Goal: Task Accomplishment & Management: Use online tool/utility

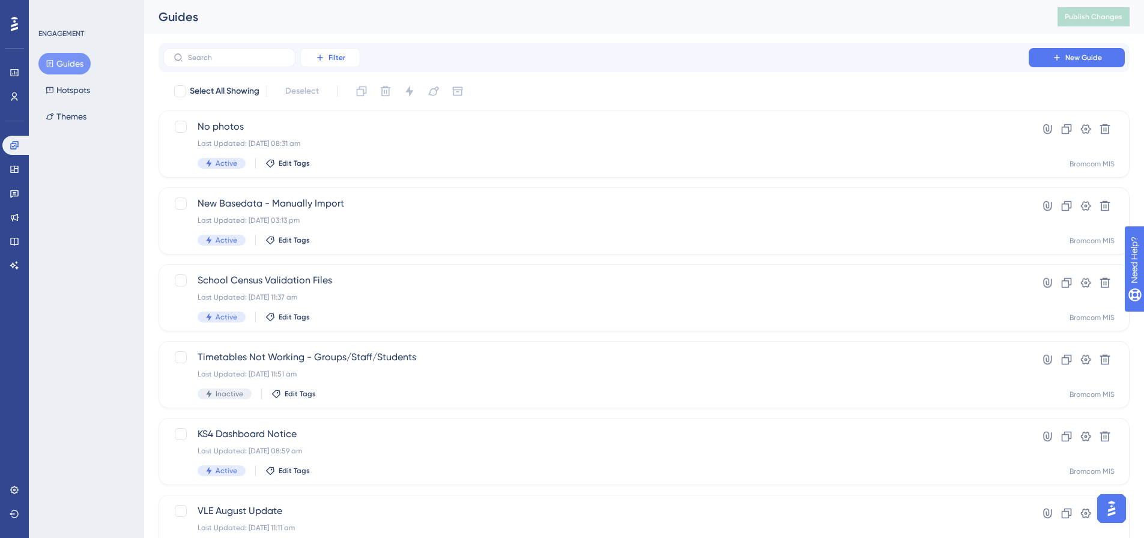
click at [336, 61] on span "Filter" at bounding box center [336, 58] width 17 height 10
click at [208, 55] on input "text" at bounding box center [236, 57] width 97 height 8
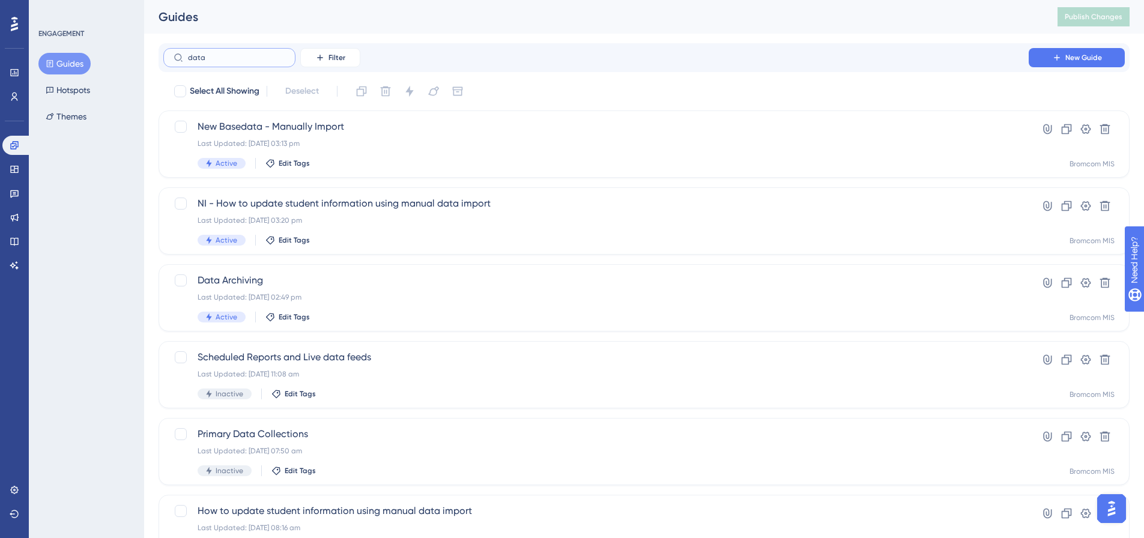
drag, startPoint x: 236, startPoint y: 56, endPoint x: 86, endPoint y: 65, distance: 150.4
click at [144, 65] on div "Performance Users Engagement Widgets Feedback Product Updates Knowledge Base AI…" at bounding box center [644, 290] width 1000 height 581
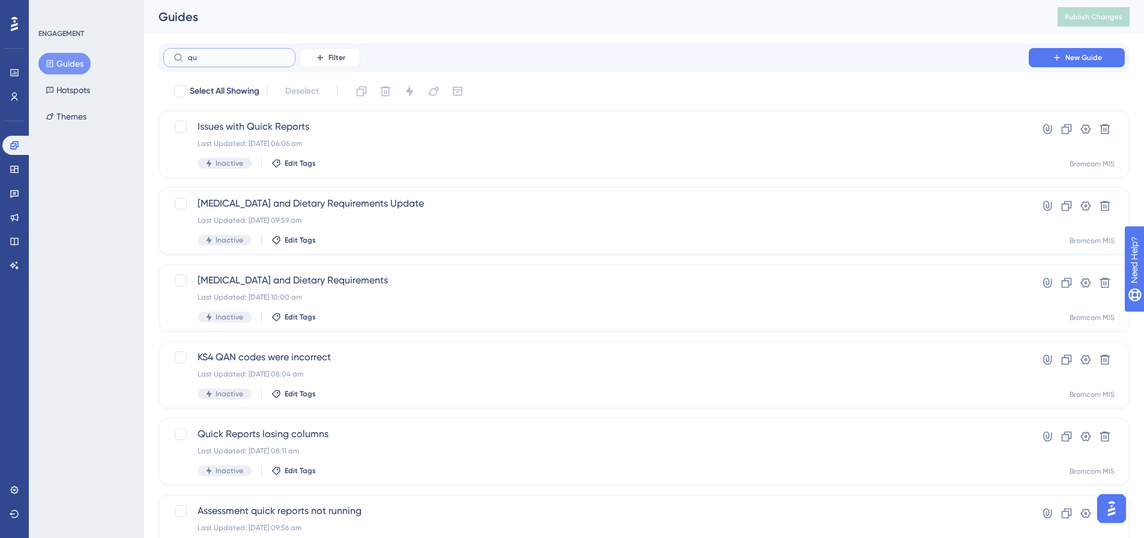
type input "qua"
checkbox input "true"
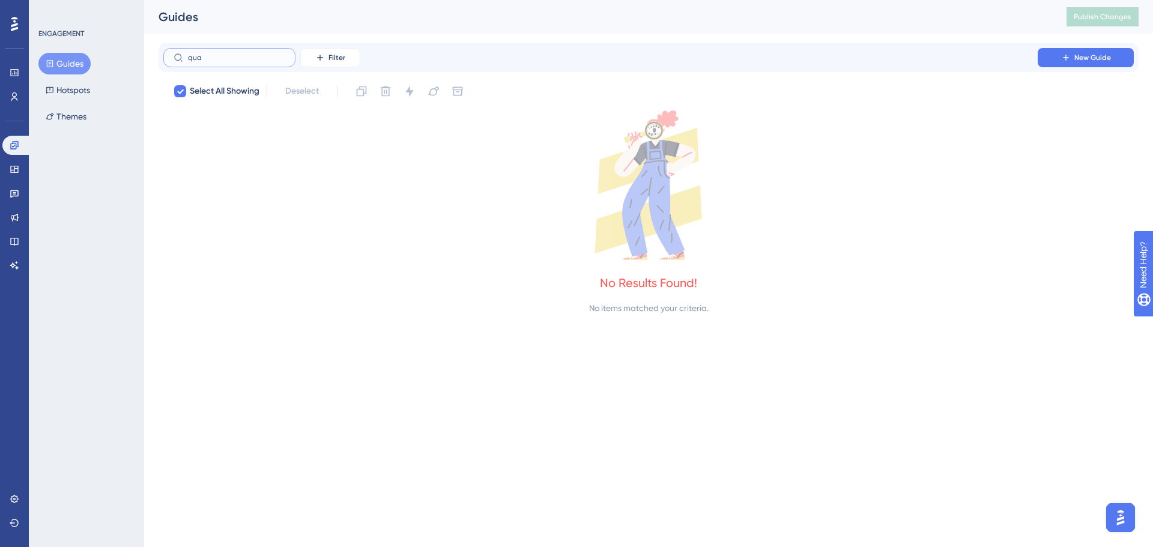
type input "qu"
checkbox input "false"
type input "q"
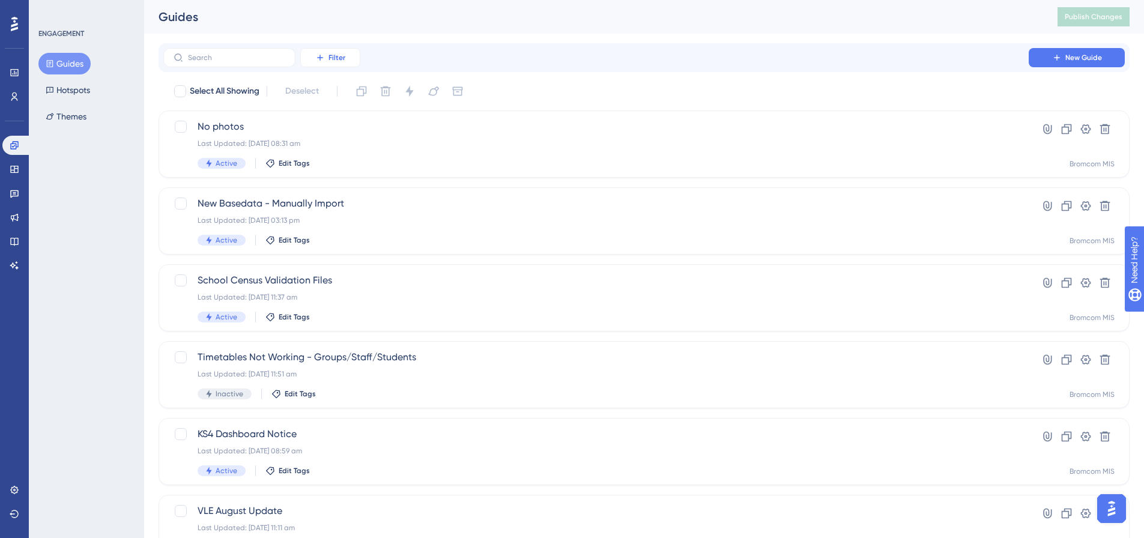
click at [345, 62] on span "Filter" at bounding box center [336, 58] width 17 height 10
click at [351, 255] on span "Included In" at bounding box center [339, 260] width 42 height 14
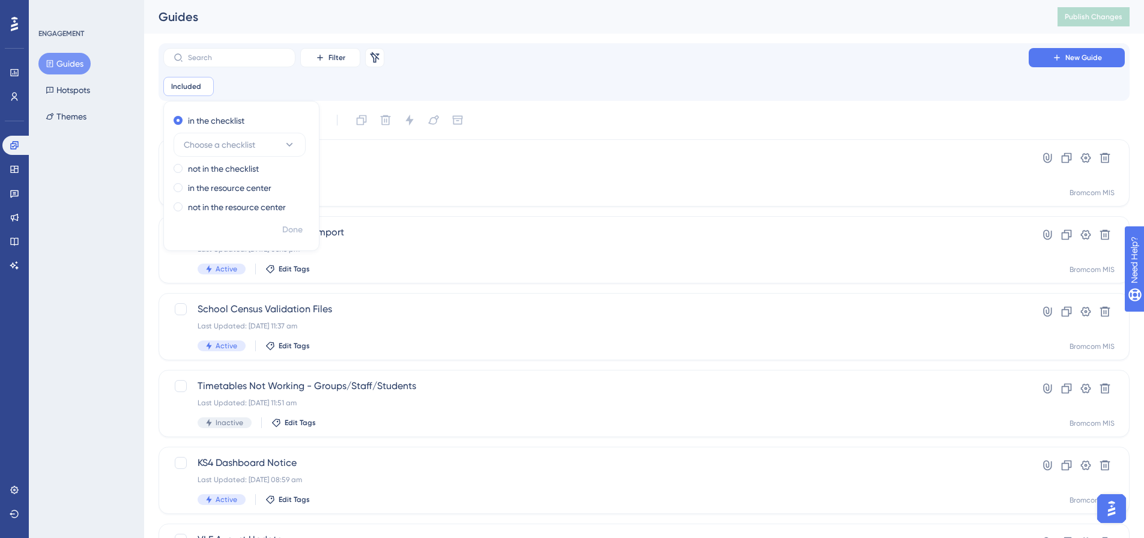
click at [567, 39] on div "Performance Users Engagement Widgets Feedback Product Updates Knowledge Base AI…" at bounding box center [644, 470] width 1000 height 941
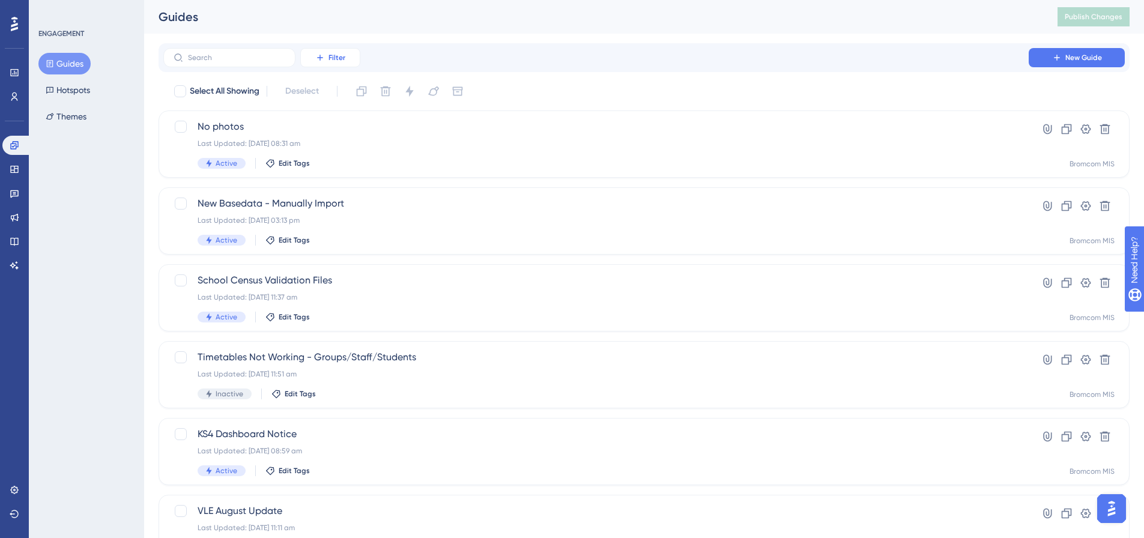
click at [343, 60] on span "Filter" at bounding box center [336, 58] width 17 height 10
click at [344, 137] on span "Containers" at bounding box center [339, 140] width 42 height 14
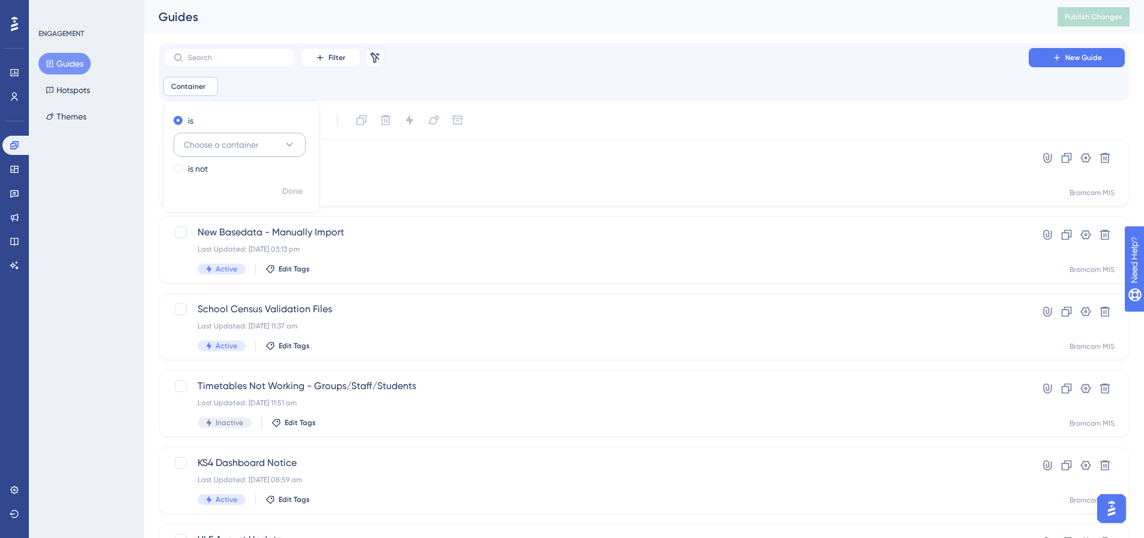
click at [230, 154] on button "Choose a container" at bounding box center [240, 145] width 132 height 24
click at [244, 262] on div "Bromcom MIS Bromcom MIS" at bounding box center [239, 266] width 97 height 24
click at [289, 195] on span "Done" at bounding box center [292, 191] width 20 height 14
click at [333, 58] on span "Filter" at bounding box center [336, 58] width 17 height 10
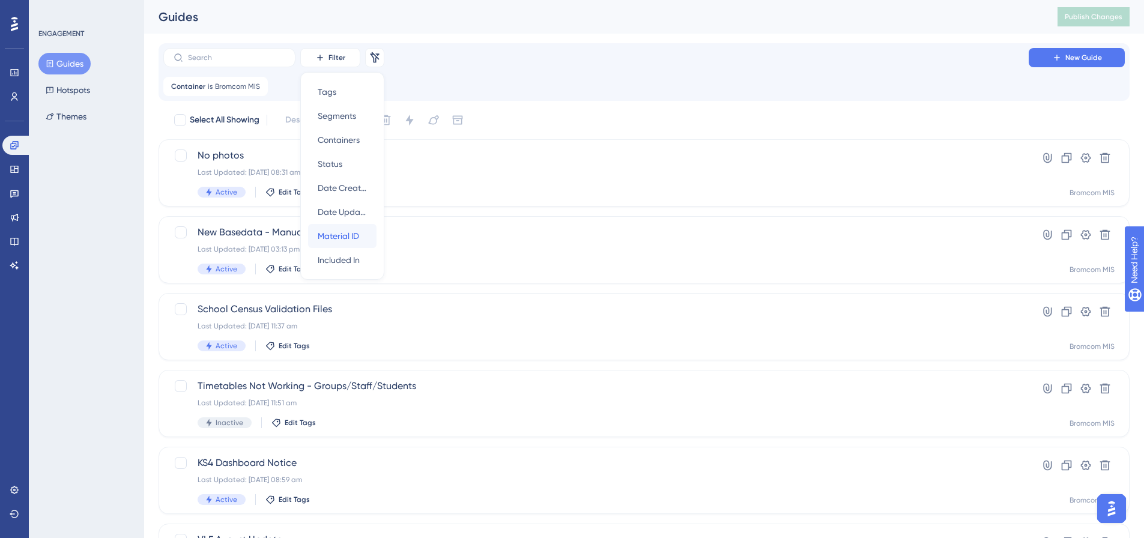
click at [339, 229] on span "Material ID" at bounding box center [338, 236] width 41 height 14
click at [503, 64] on div "Filter Remove Filters Hide Filters New Guide" at bounding box center [643, 57] width 961 height 19
click at [320, 55] on icon at bounding box center [320, 58] width 10 height 10
click at [353, 267] on span "Included In" at bounding box center [339, 260] width 42 height 14
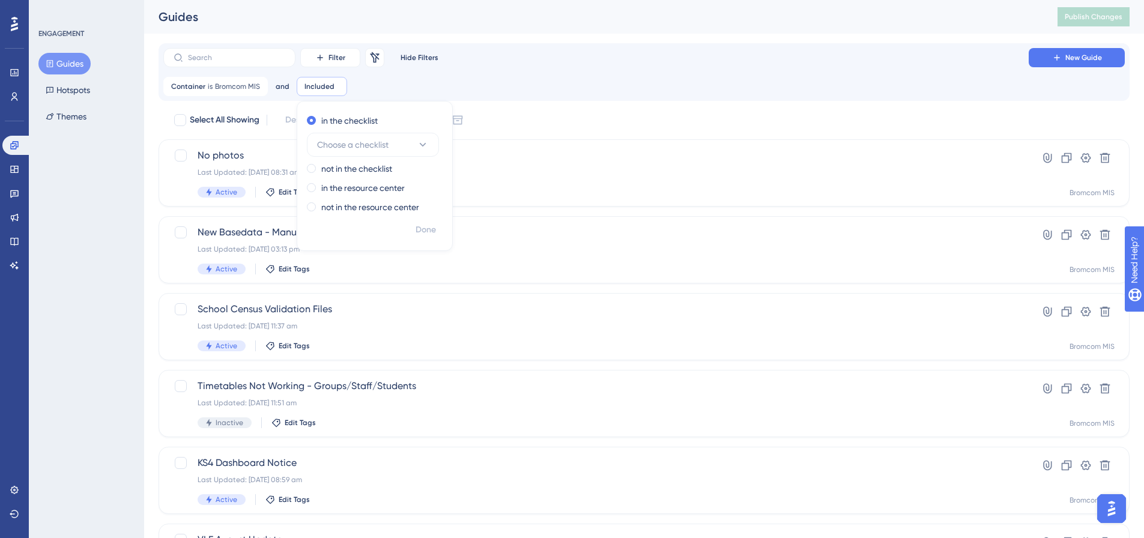
click at [456, 86] on div "Container is Bromcom MIS Bromcom MIS Remove and Included Remove in the checklis…" at bounding box center [643, 86] width 961 height 19
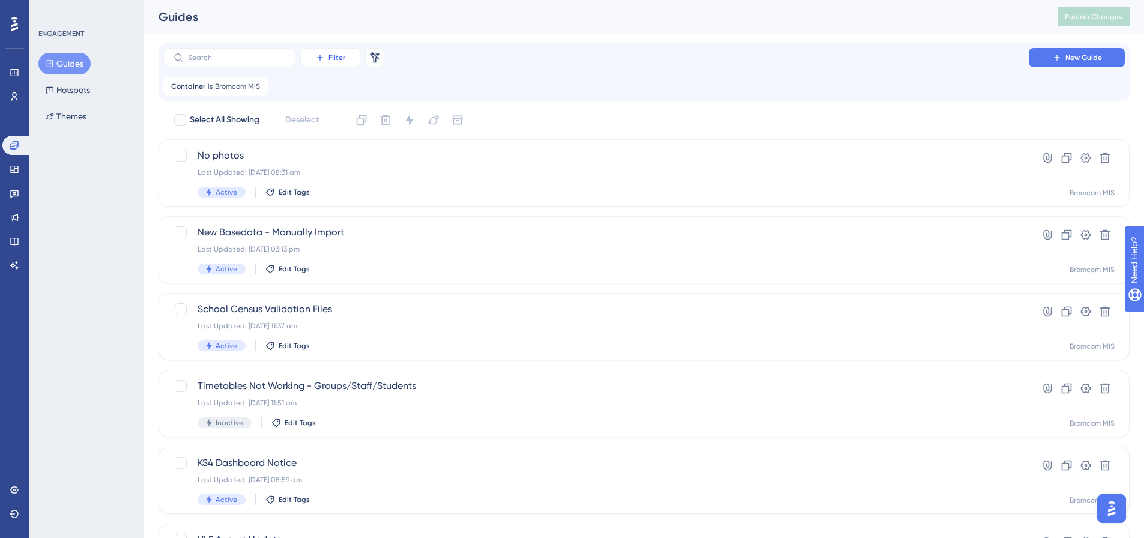
click at [322, 63] on button "Filter" at bounding box center [330, 57] width 60 height 19
click at [345, 116] on span "Segments" at bounding box center [337, 116] width 38 height 14
click at [370, 153] on button "Choose a segment" at bounding box center [373, 145] width 132 height 24
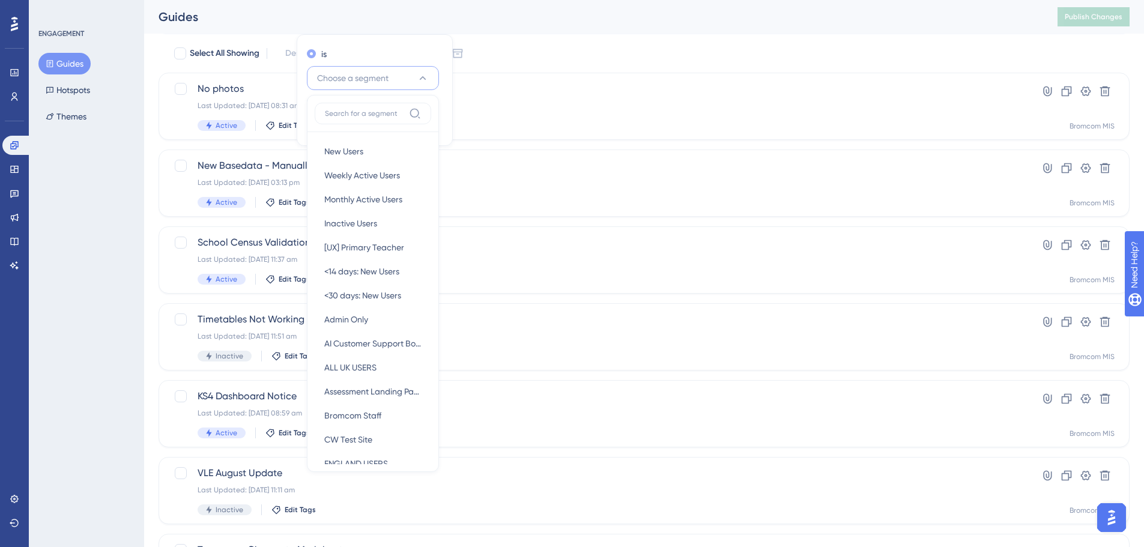
click at [367, 54] on div "is" at bounding box center [372, 54] width 131 height 14
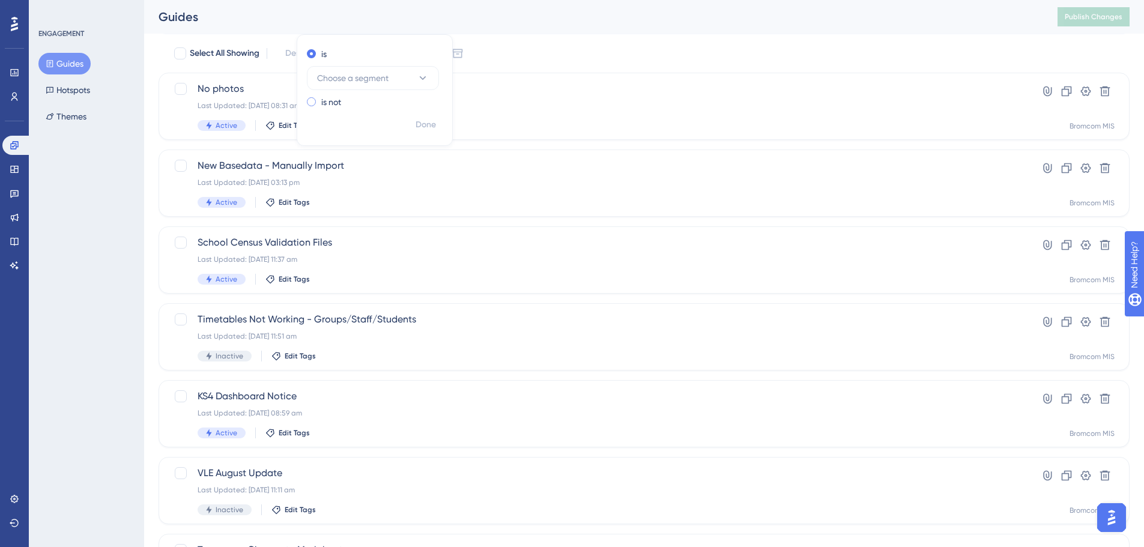
click at [315, 102] on div "is not" at bounding box center [372, 102] width 131 height 14
click at [368, 93] on span "Choose a segment" at bounding box center [352, 97] width 71 height 14
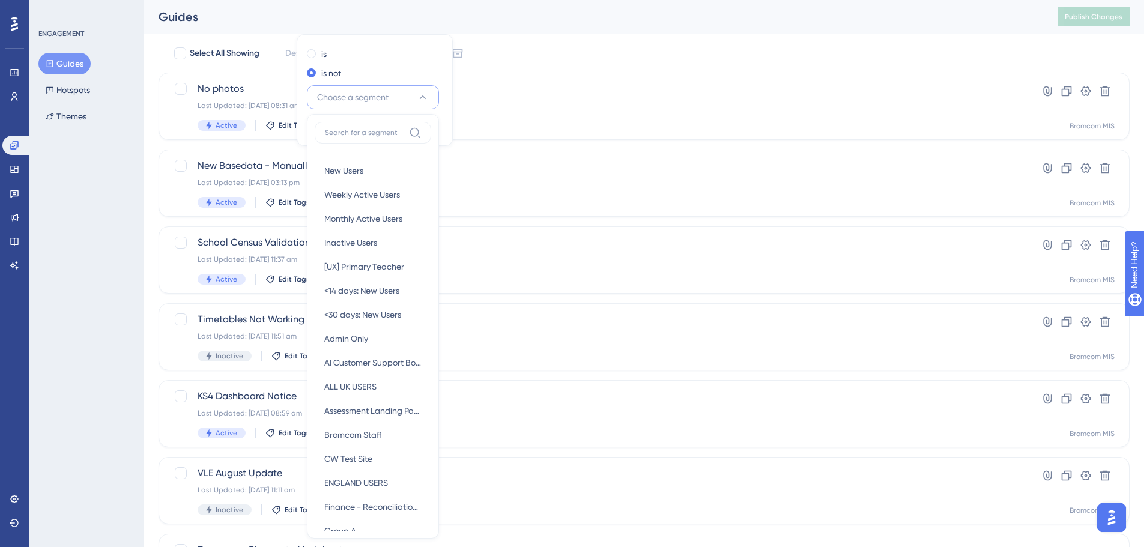
scroll to position [103, 0]
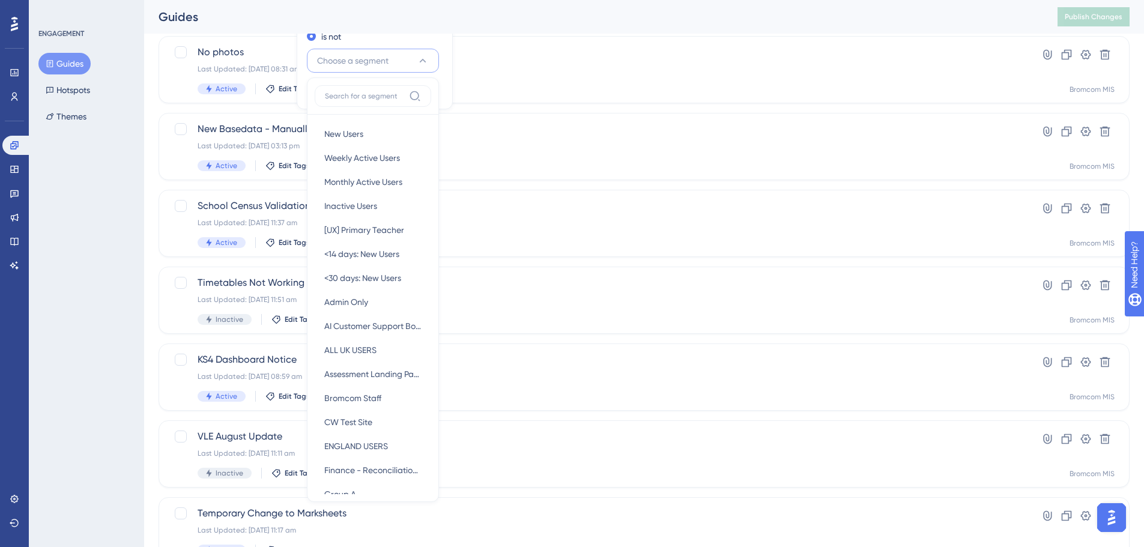
click at [365, 44] on div "is not Choose a segment New Users New Users Weekly Active Users Weekly Active U…" at bounding box center [372, 50] width 131 height 43
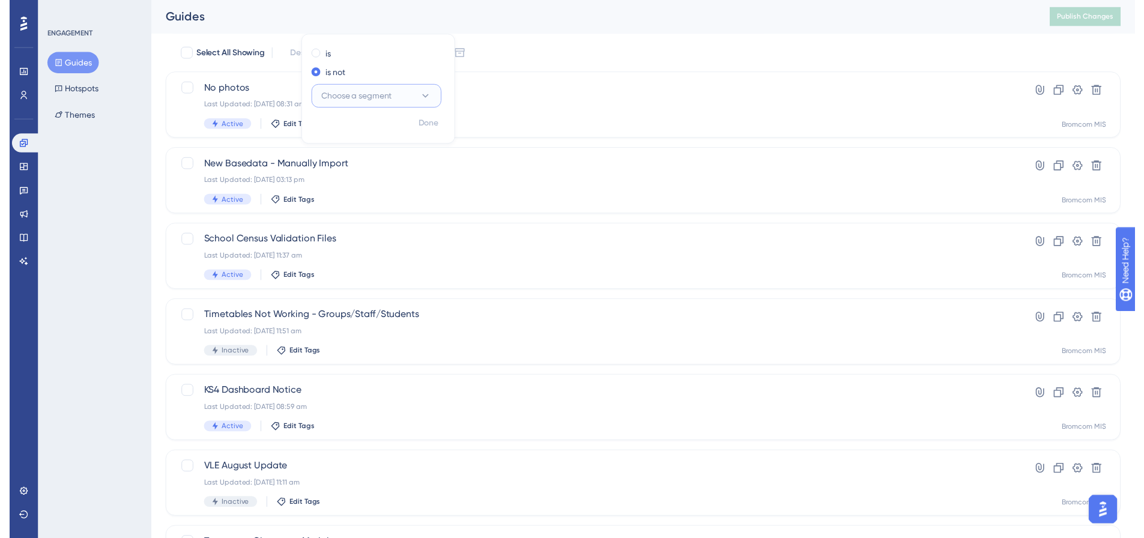
scroll to position [0, 0]
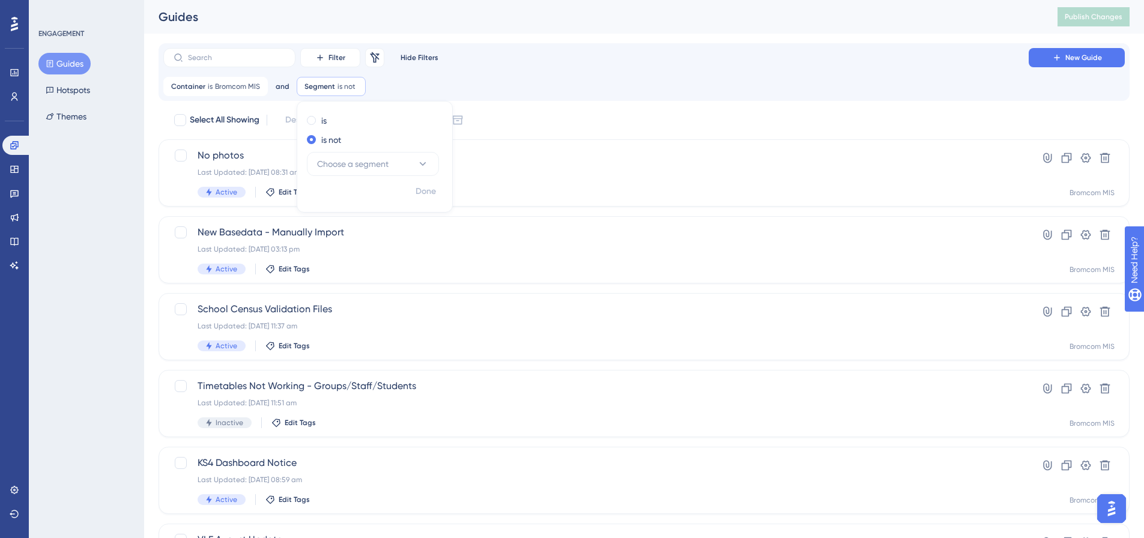
click at [585, 103] on div "Filter Remove Filters Hide Filters New Guide Container is Bromcom MIS Bromcom M…" at bounding box center [644, 482] width 971 height 879
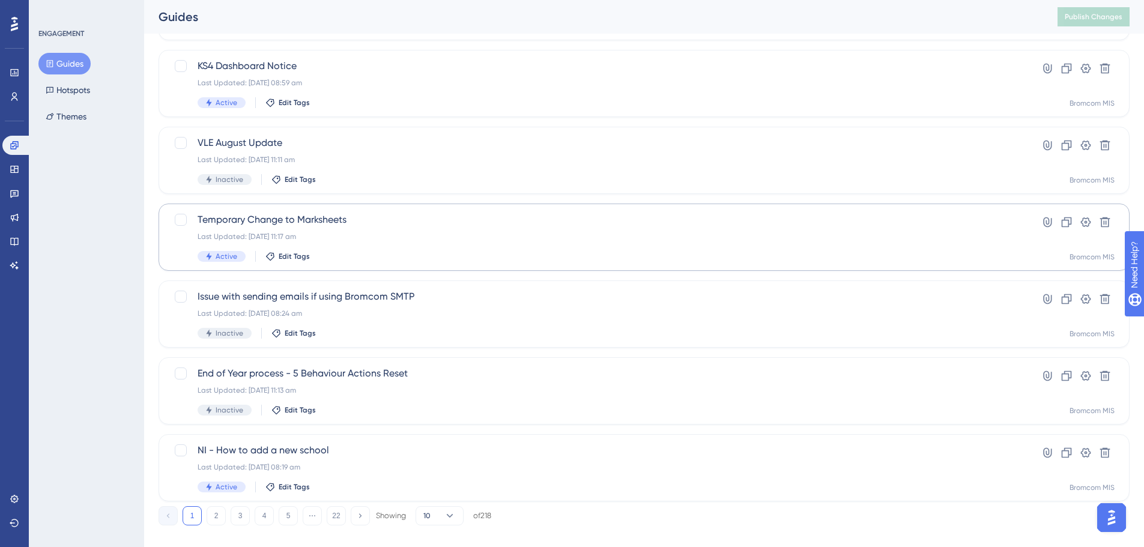
scroll to position [414, 0]
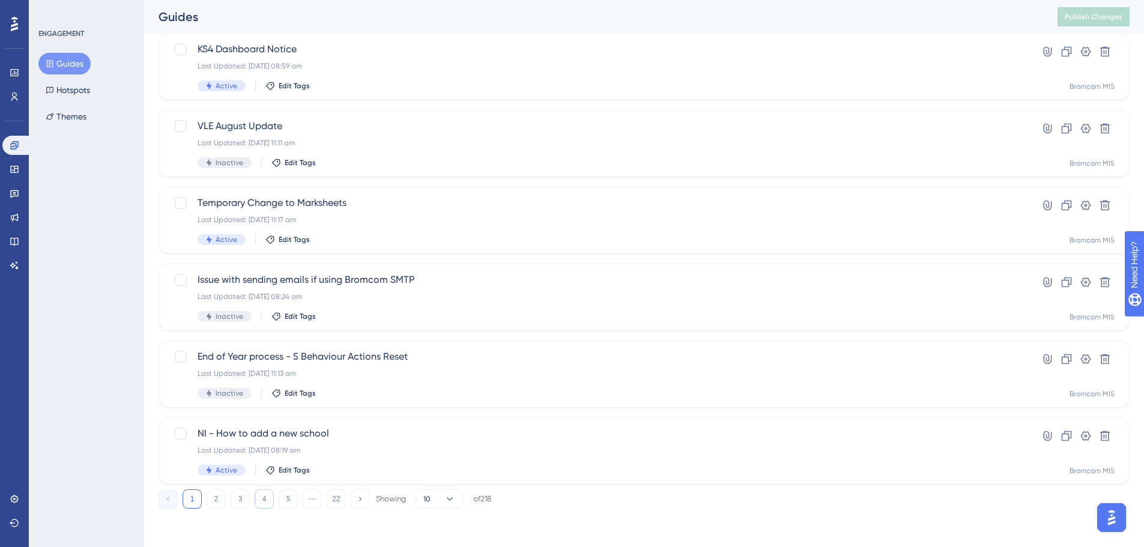
drag, startPoint x: 212, startPoint y: 501, endPoint x: 265, endPoint y: 499, distance: 52.9
click at [212, 501] on button "2" at bounding box center [216, 498] width 19 height 19
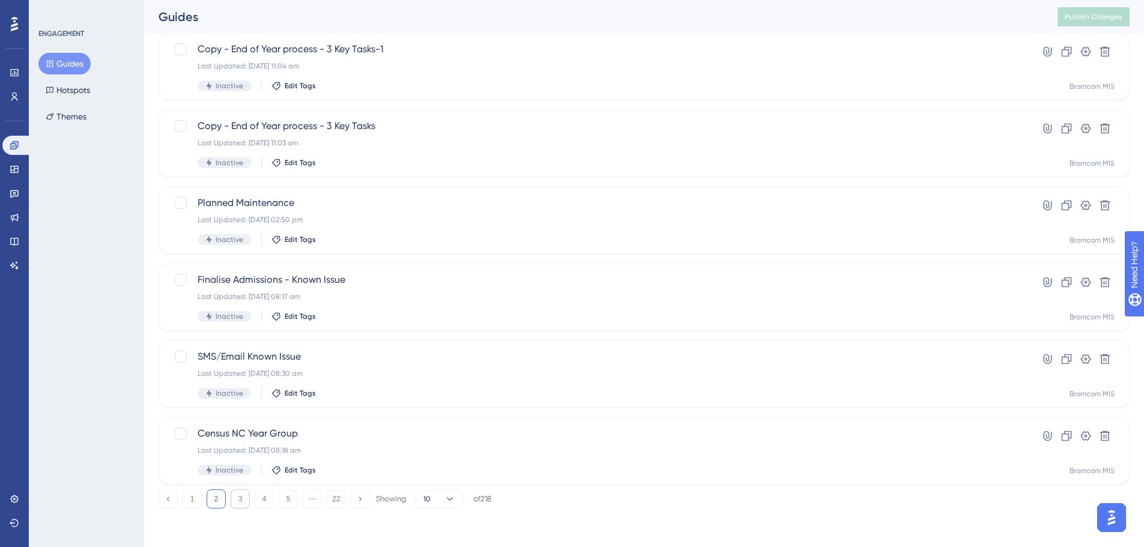
click at [232, 504] on button "3" at bounding box center [240, 498] width 19 height 19
click at [216, 502] on button "2" at bounding box center [216, 498] width 19 height 19
click at [194, 503] on button "1" at bounding box center [192, 498] width 19 height 19
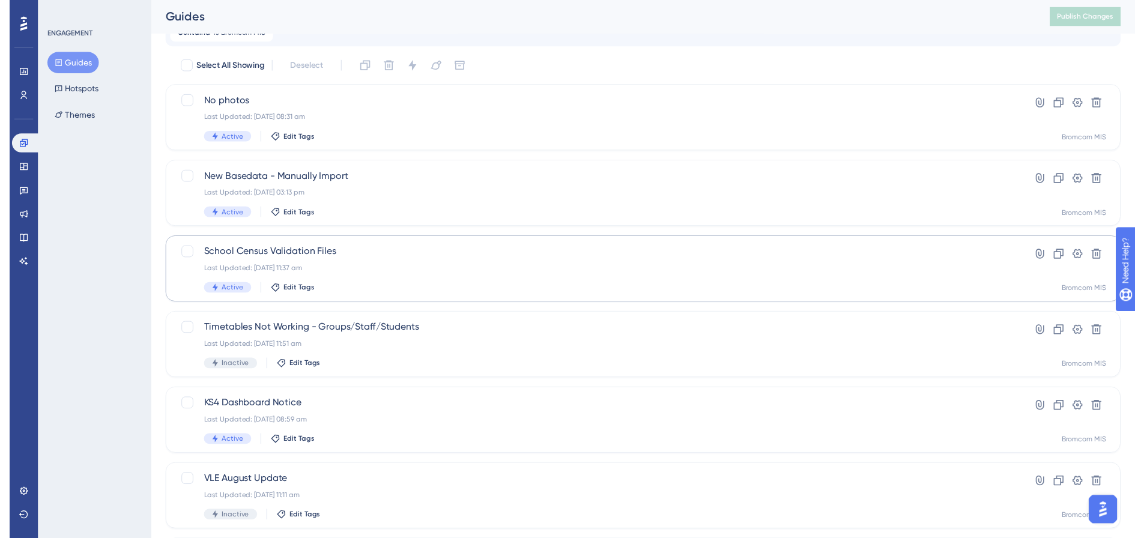
scroll to position [0, 0]
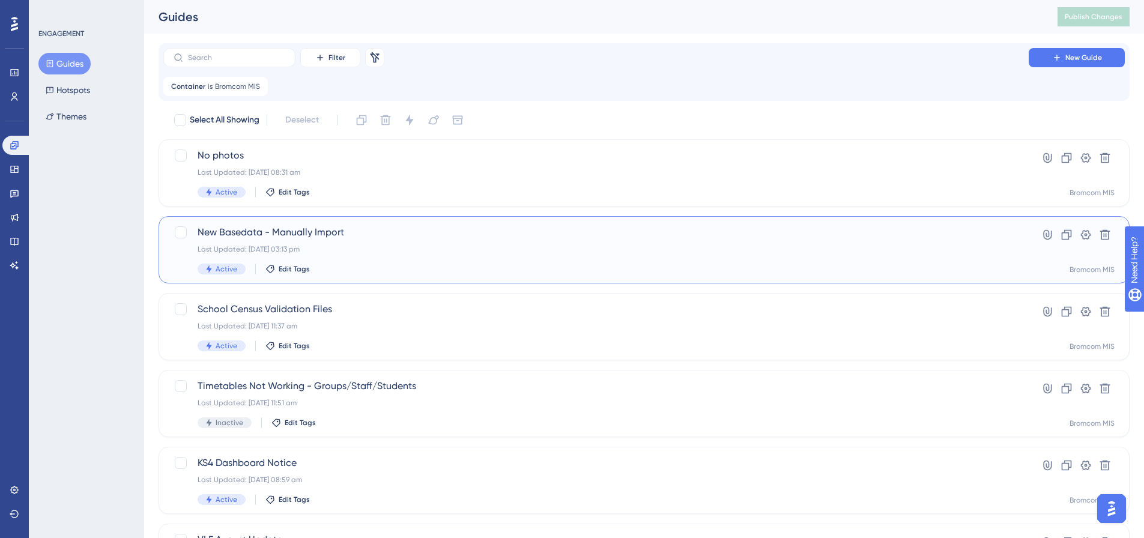
click at [397, 246] on div "Last Updated: [DATE] 03:13 pm" at bounding box center [596, 249] width 797 height 10
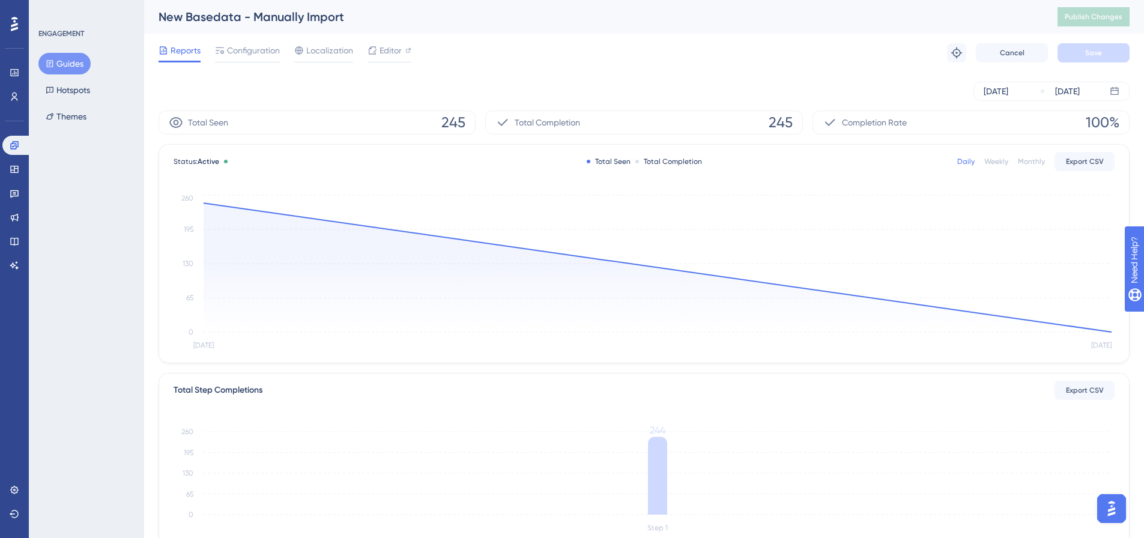
click at [71, 60] on button "Guides" at bounding box center [64, 64] width 52 height 22
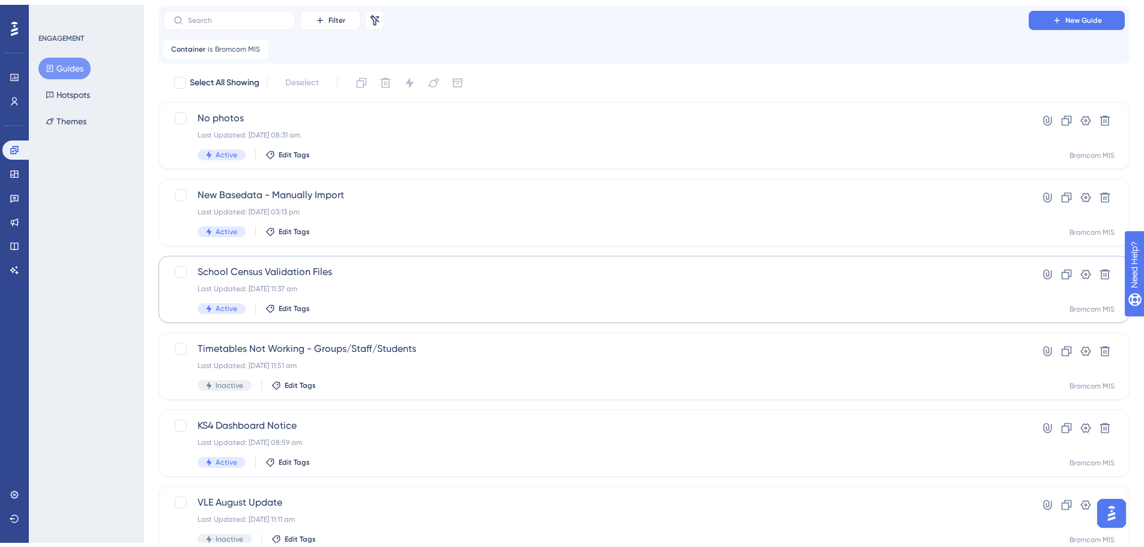
scroll to position [60, 0]
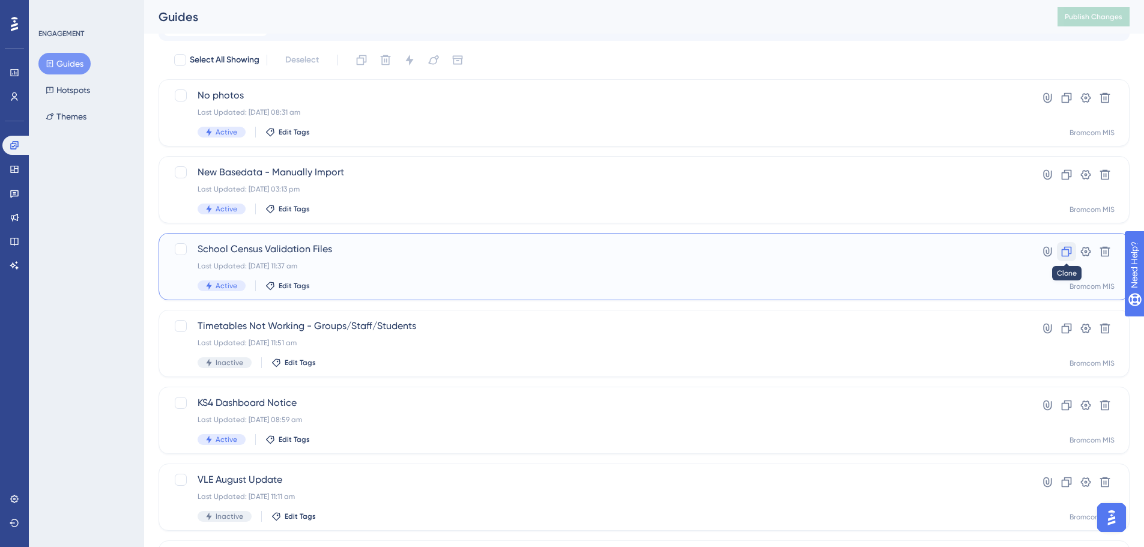
click at [1067, 249] on icon at bounding box center [1066, 252] width 12 height 12
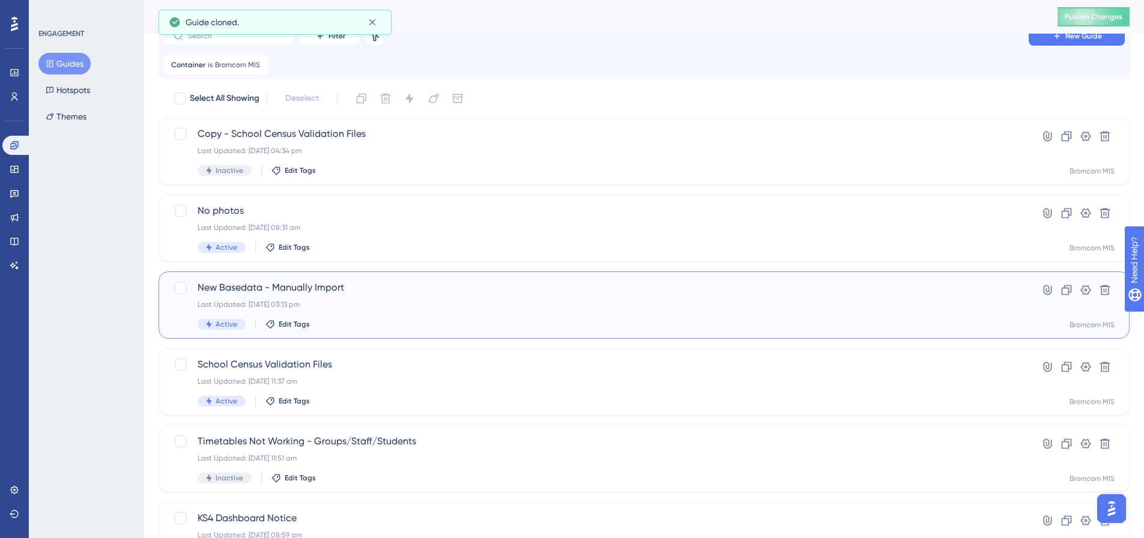
scroll to position [0, 0]
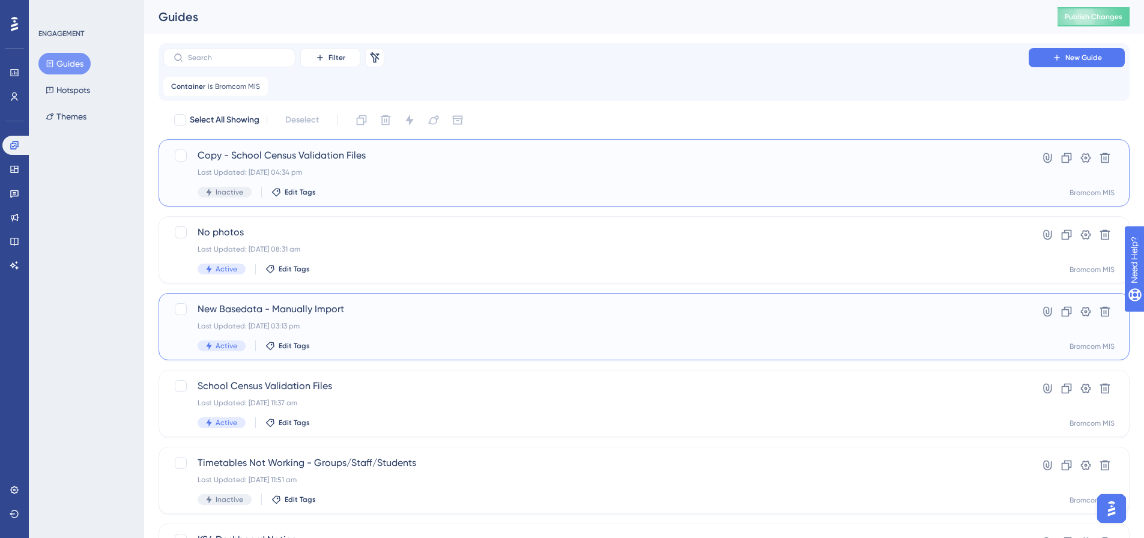
click at [443, 169] on div "Last Updated: [DATE] 04:34 pm" at bounding box center [596, 173] width 797 height 10
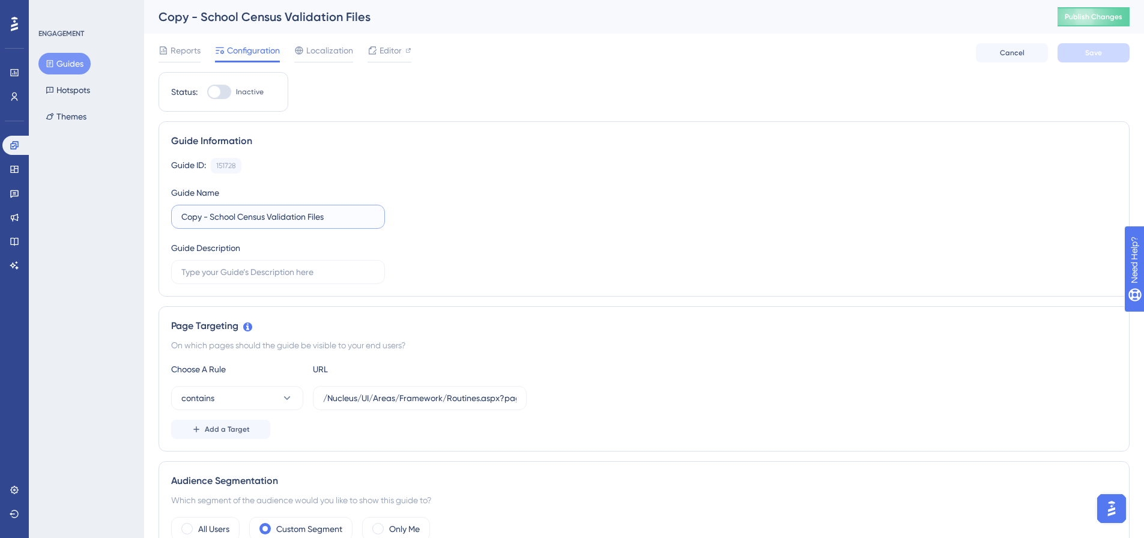
drag, startPoint x: 328, startPoint y: 216, endPoint x: 172, endPoint y: 222, distance: 155.6
click at [172, 222] on label "Copy - School Census Validation Files" at bounding box center [278, 217] width 214 height 24
type input "Data Quality Dashboard Cohort"
click at [243, 272] on input "text" at bounding box center [277, 271] width 193 height 13
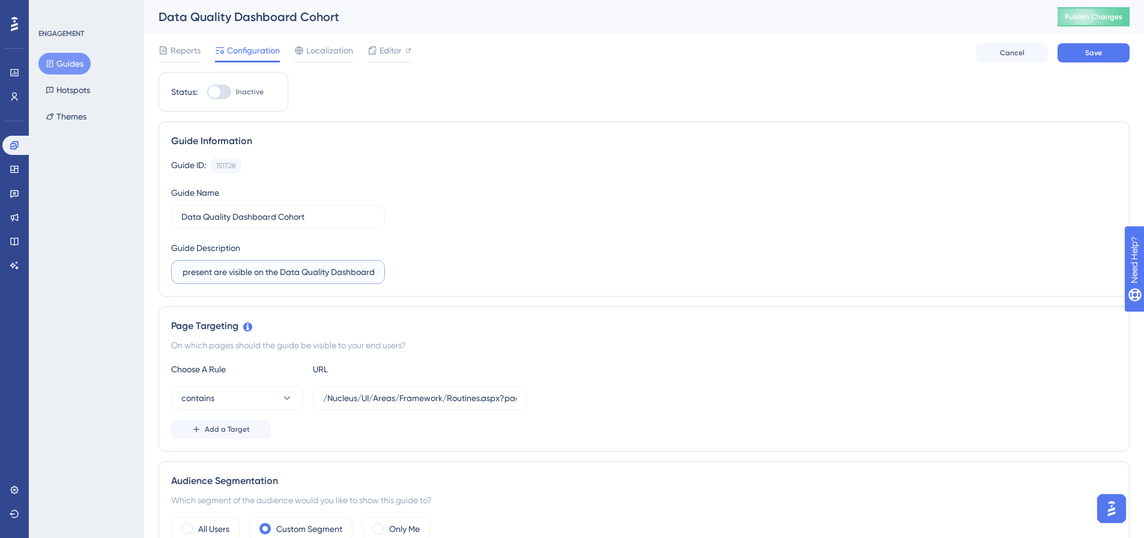
type input "It is expected that all students past and present are visible on the Data Quali…"
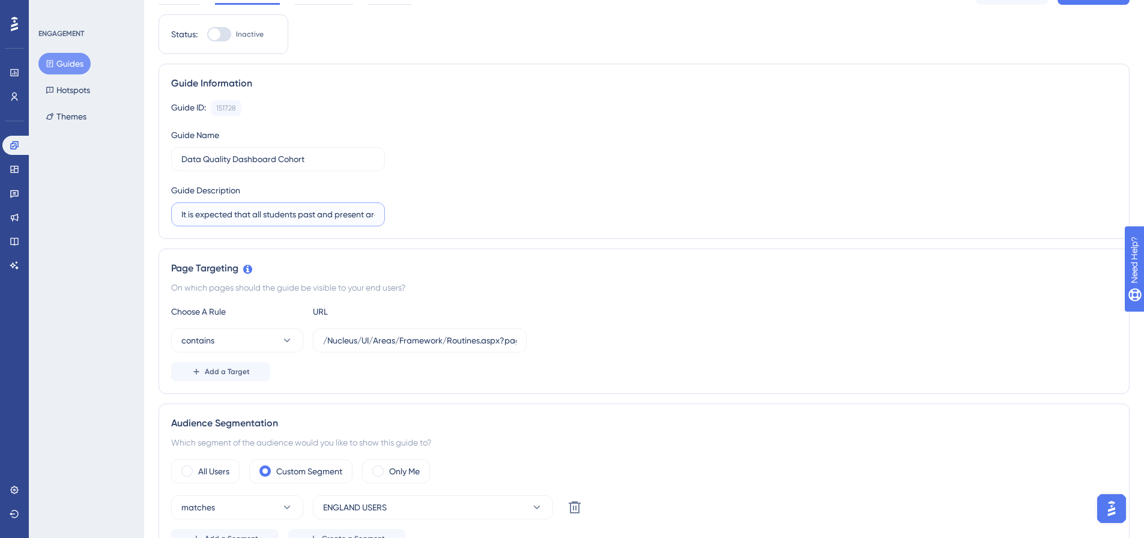
scroll to position [120, 0]
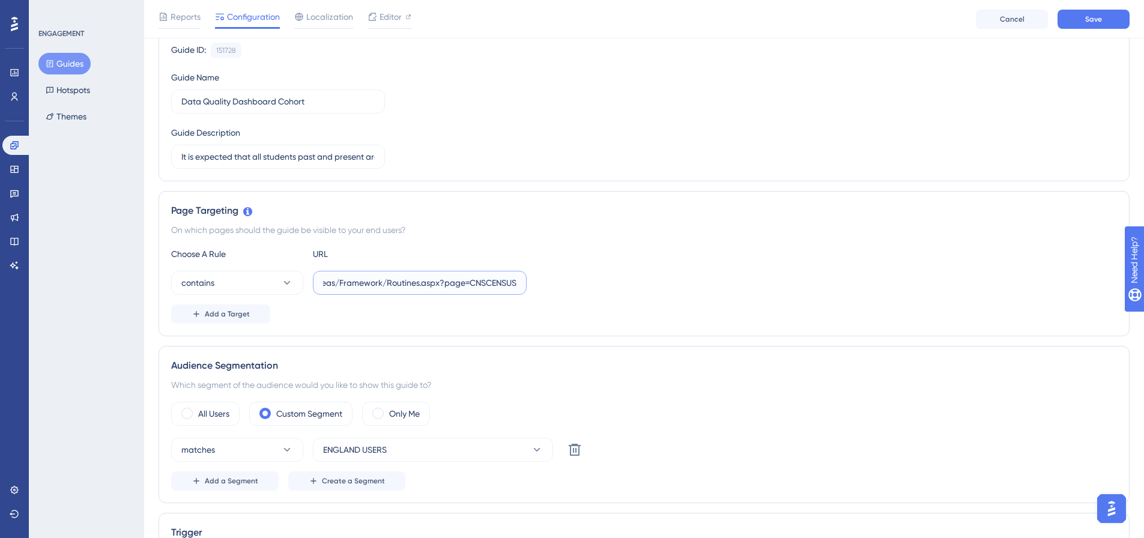
drag, startPoint x: 324, startPoint y: 278, endPoint x: 716, endPoint y: 286, distance: 392.1
click at [716, 286] on div "contains /Nucleus/UI/Areas/Framework/Routines.aspx?page=CNSCENSUS" at bounding box center [644, 283] width 946 height 24
paste input "Staff/DataQualityDashboard.aspx"
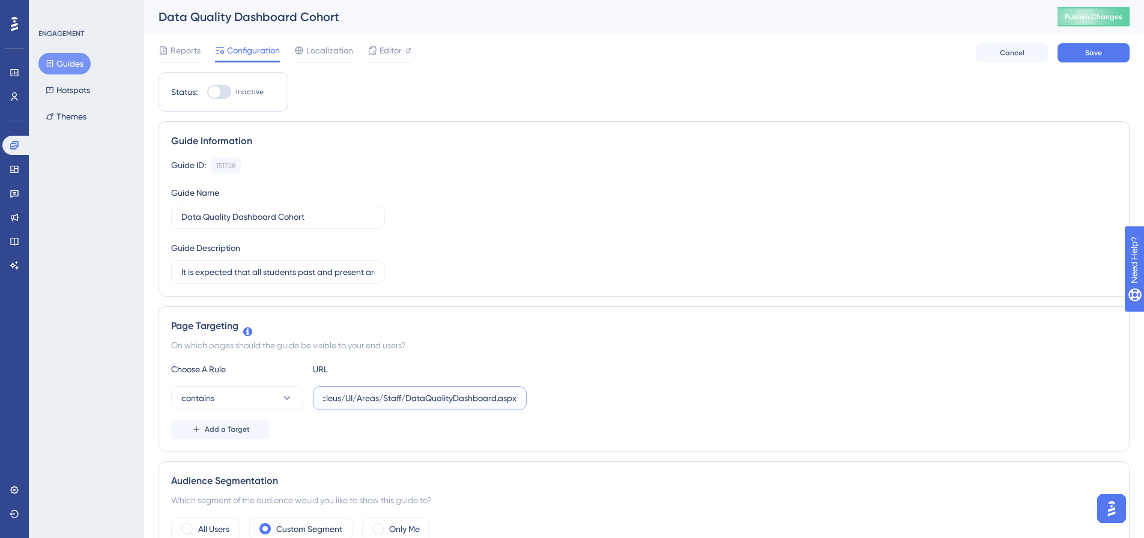
type input "/Nucleus/UI/Areas/Staff/DataQualityDashboard.aspx"
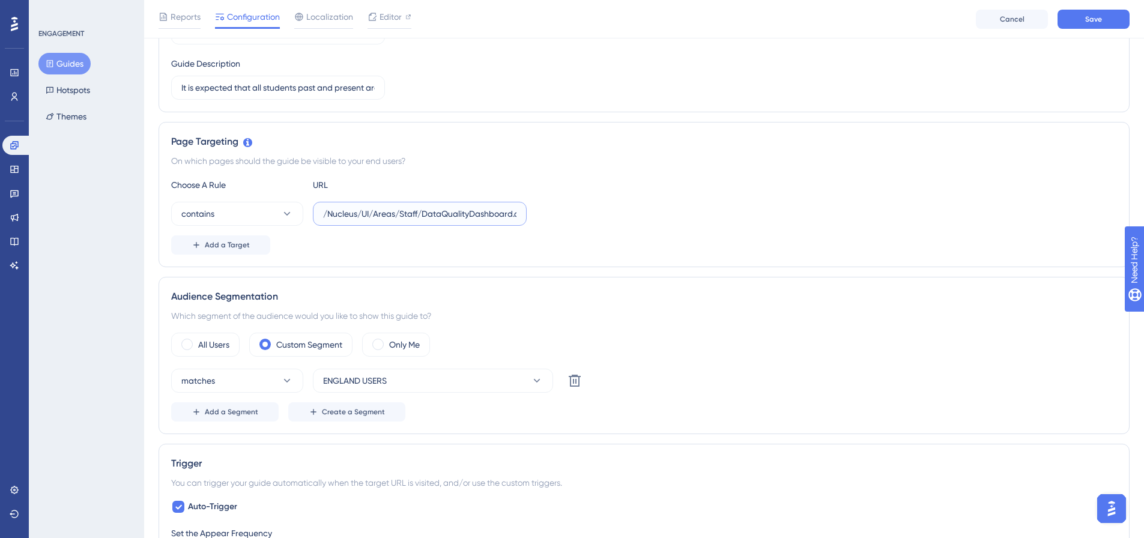
scroll to position [240, 0]
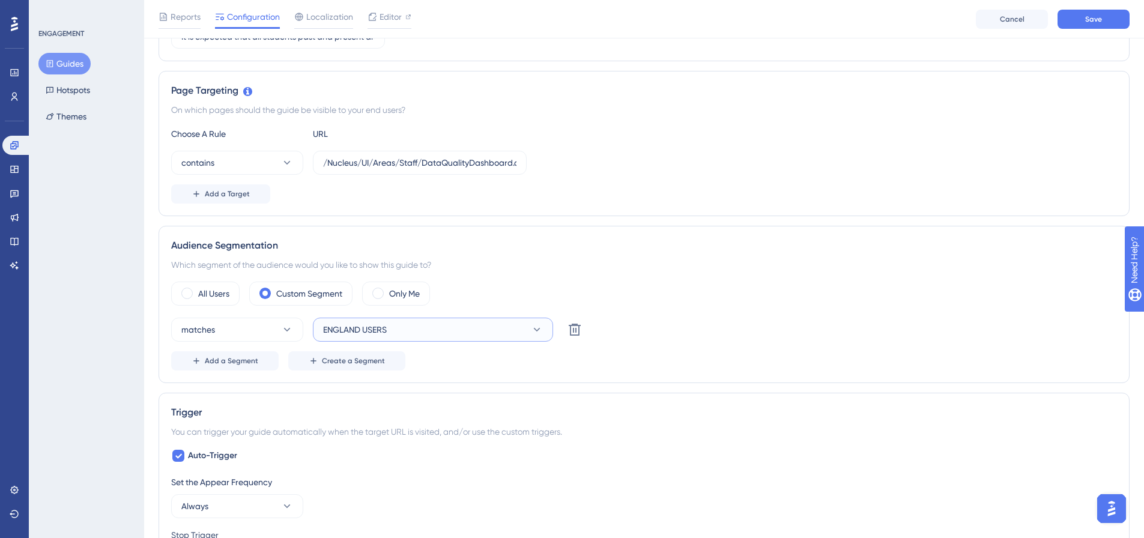
click at [391, 321] on button "ENGLAND USERS" at bounding box center [433, 330] width 240 height 24
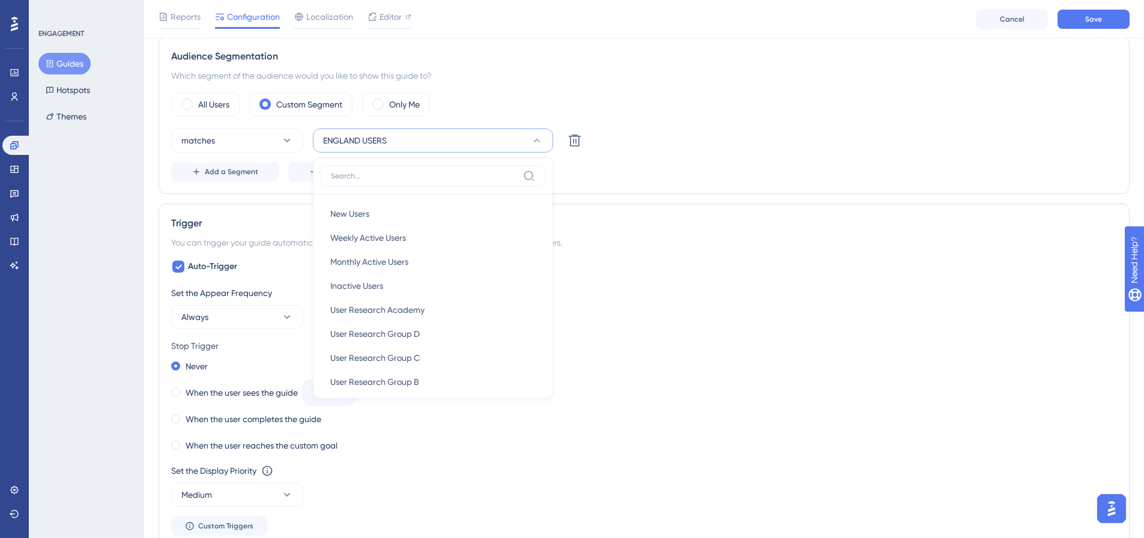
click at [793, 133] on div "matches ENGLAND USERS New Users New Users Weekly Active Users Weekly Active Use…" at bounding box center [644, 140] width 946 height 24
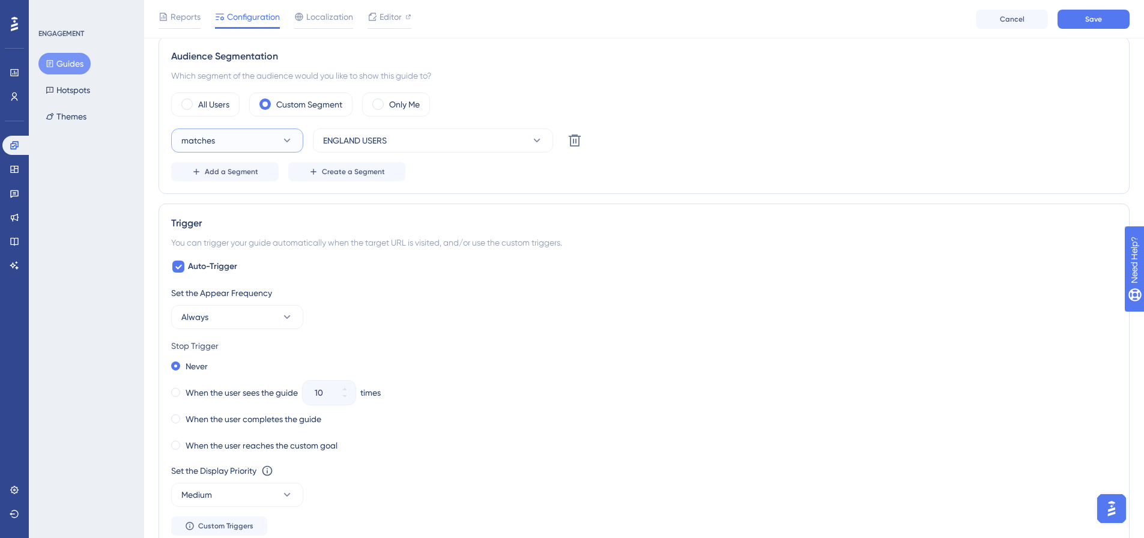
click at [238, 139] on button "matches" at bounding box center [237, 140] width 132 height 24
click at [227, 204] on span "doesn't match" at bounding box center [216, 201] width 55 height 14
click at [416, 136] on button "ENGLAND USERS" at bounding box center [433, 140] width 240 height 24
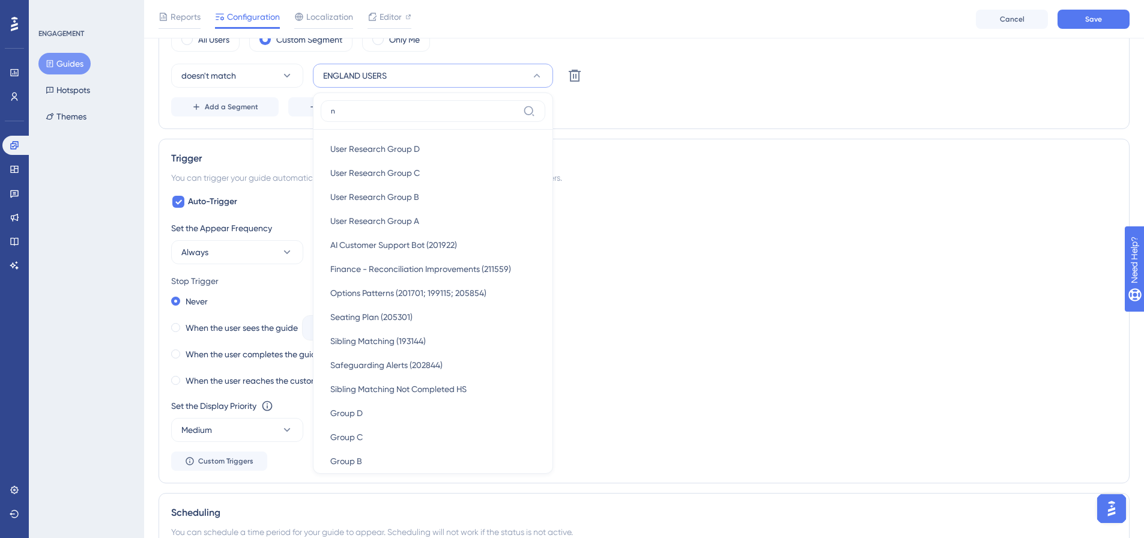
scroll to position [0, 0]
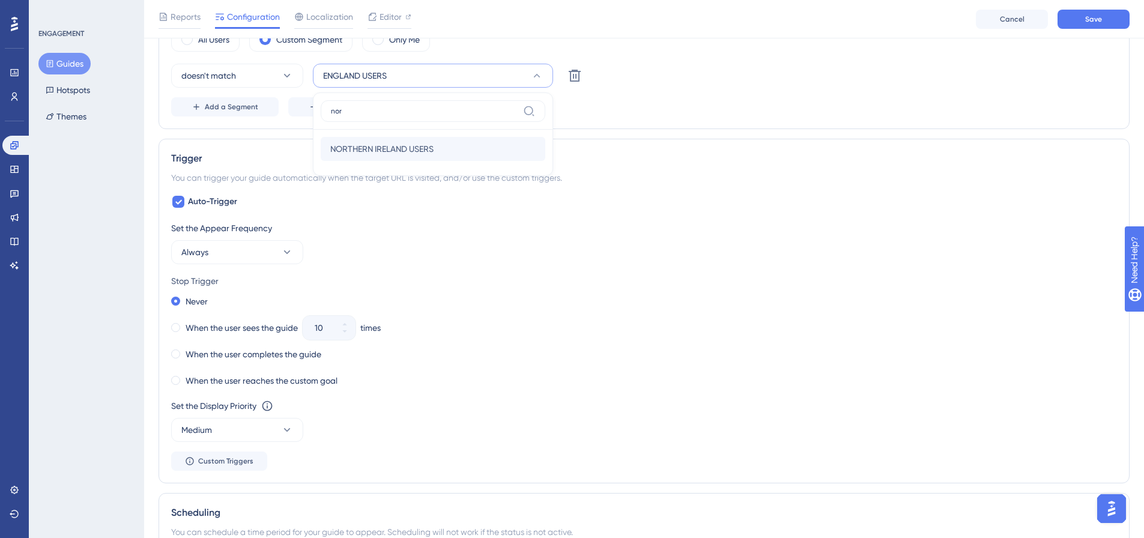
type input "nor"
click at [402, 158] on div "NORTHERN IRELAND USERS [GEOGRAPHIC_DATA] USERS" at bounding box center [432, 149] width 205 height 24
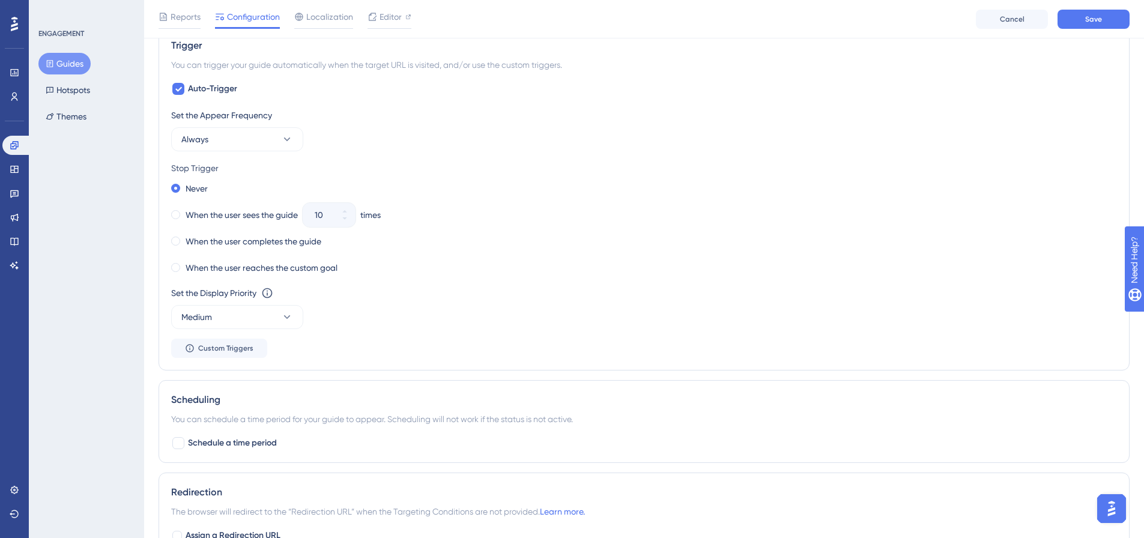
scroll to position [614, 0]
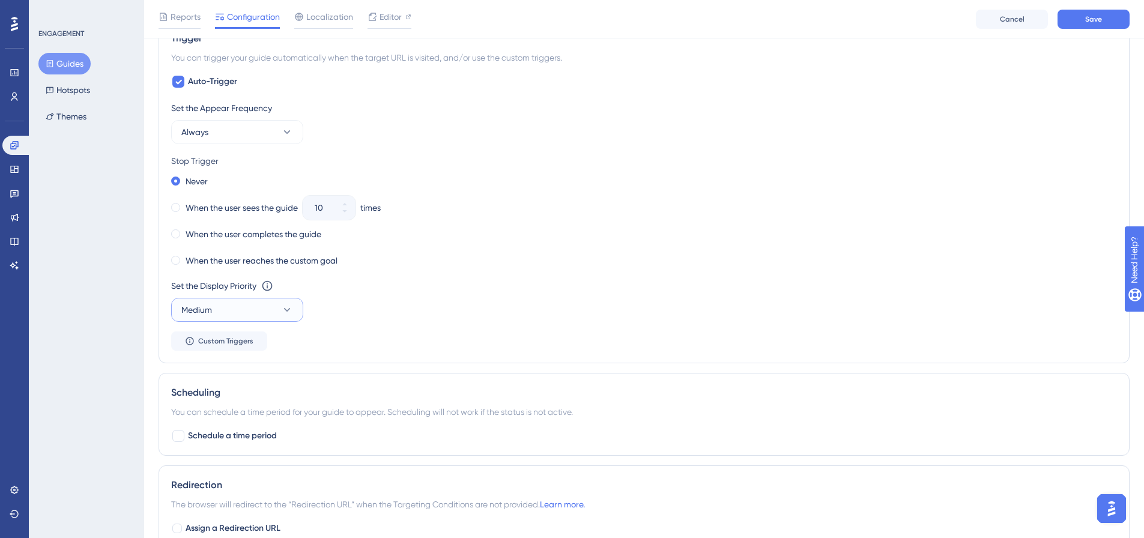
click at [273, 306] on button "Medium" at bounding box center [237, 310] width 132 height 24
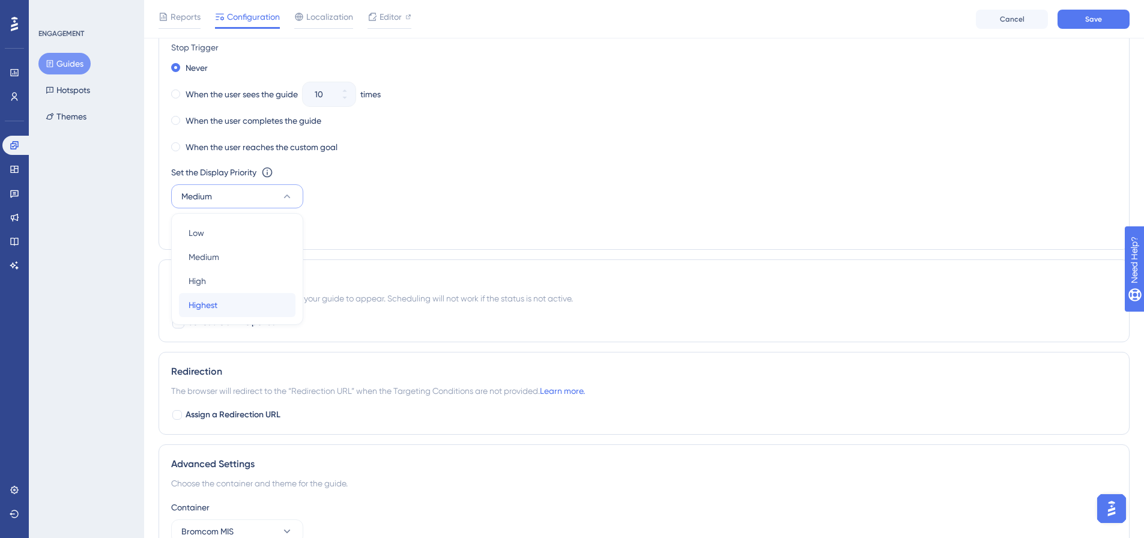
click at [216, 303] on span "Highest" at bounding box center [203, 305] width 29 height 14
click at [202, 326] on span "Schedule a time period" at bounding box center [232, 322] width 89 height 14
checkbox input "true"
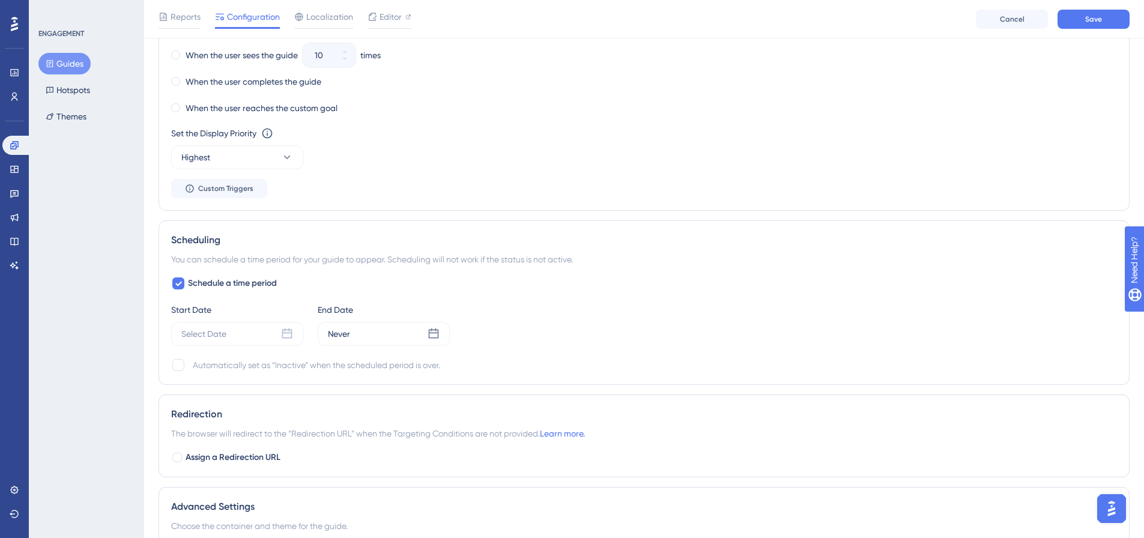
scroll to position [788, 0]
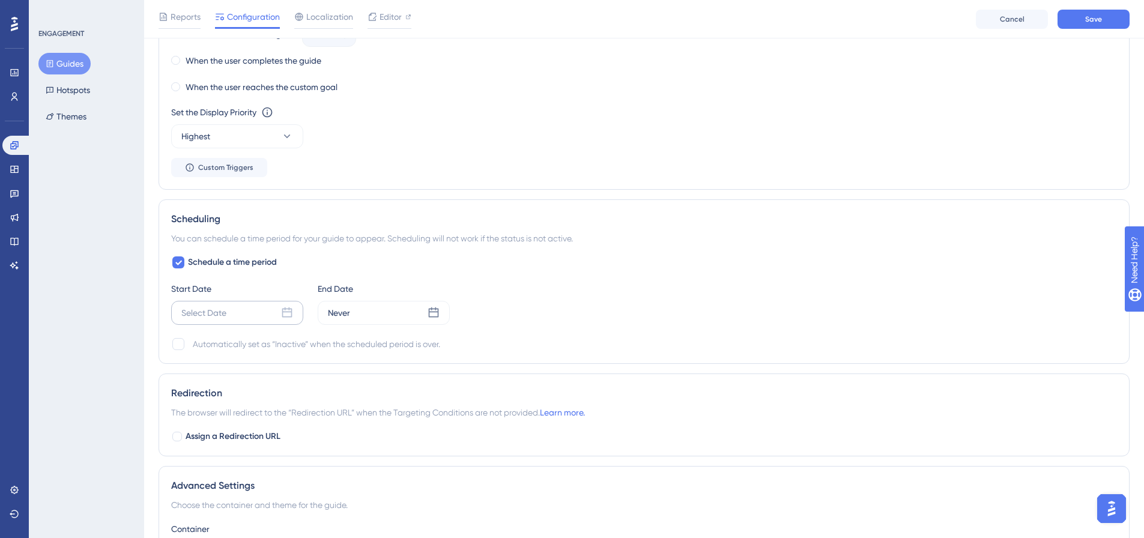
click at [267, 311] on div "Select Date" at bounding box center [237, 313] width 132 height 24
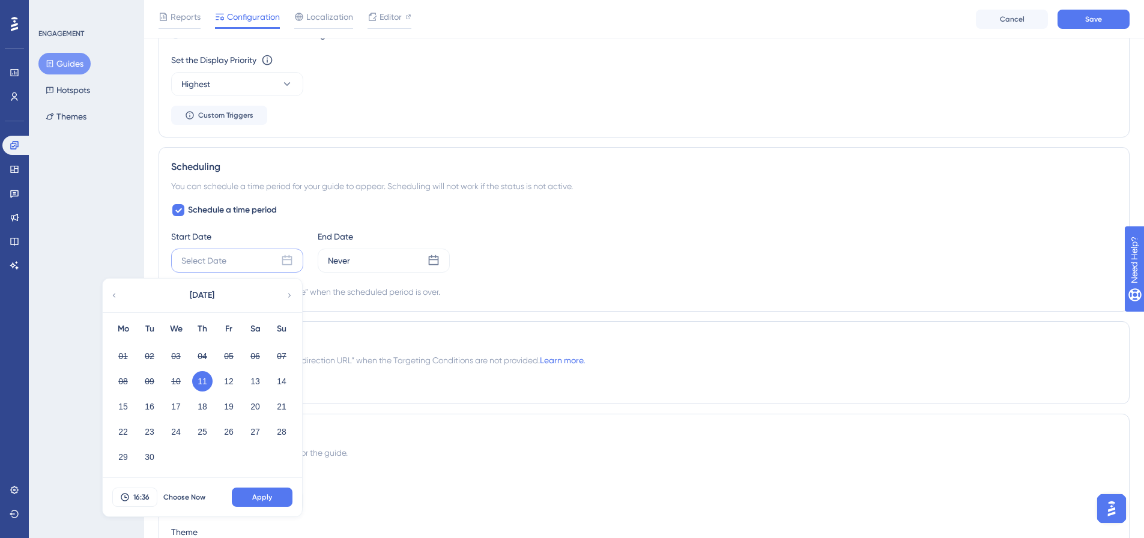
scroll to position [908, 0]
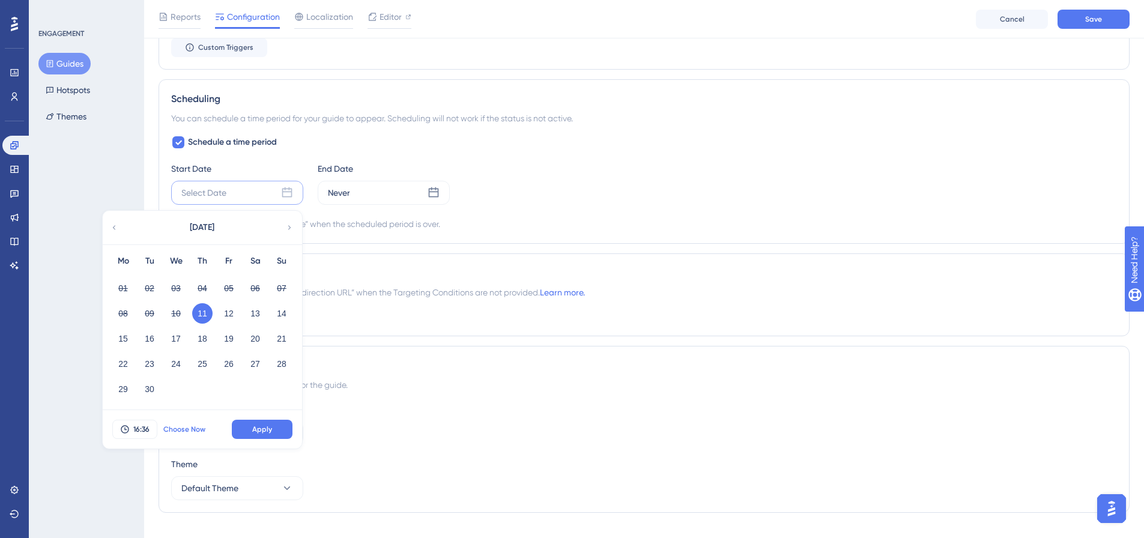
click at [181, 429] on span "Choose Now" at bounding box center [184, 429] width 42 height 10
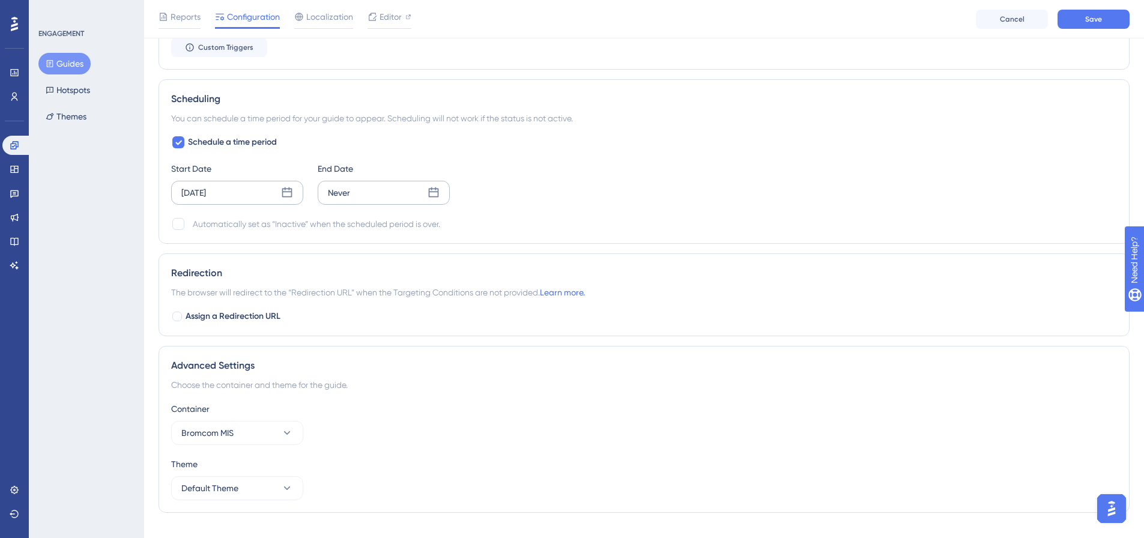
click at [432, 190] on icon at bounding box center [433, 193] width 12 height 12
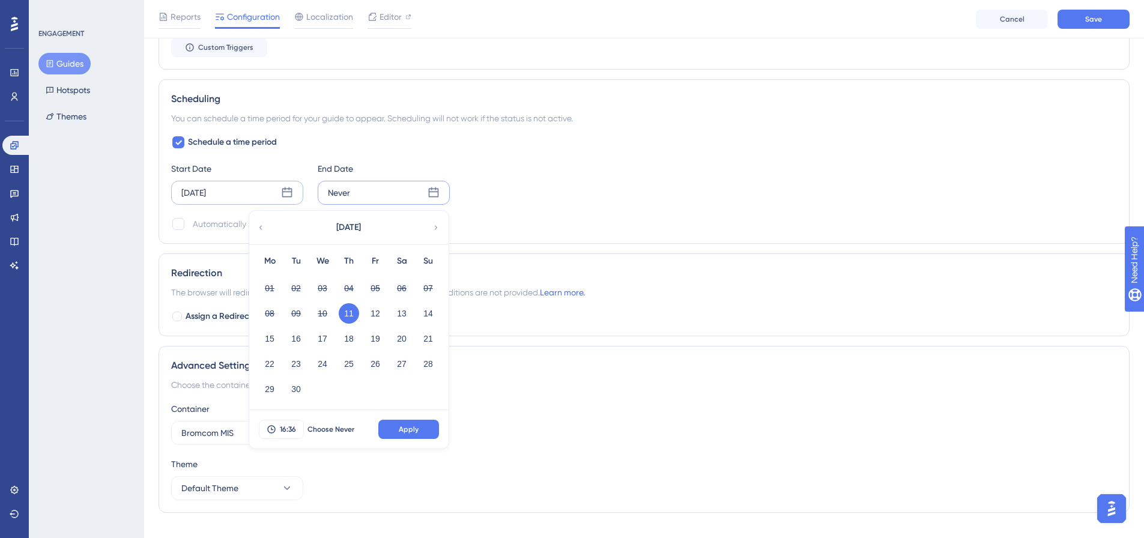
click at [435, 226] on icon at bounding box center [436, 227] width 3 height 4
click at [255, 226] on div "[DATE]" at bounding box center [348, 228] width 198 height 34
click at [260, 229] on icon at bounding box center [260, 227] width 8 height 11
click at [378, 363] on button "26" at bounding box center [375, 364] width 20 height 20
click at [405, 369] on button "27" at bounding box center [401, 364] width 20 height 20
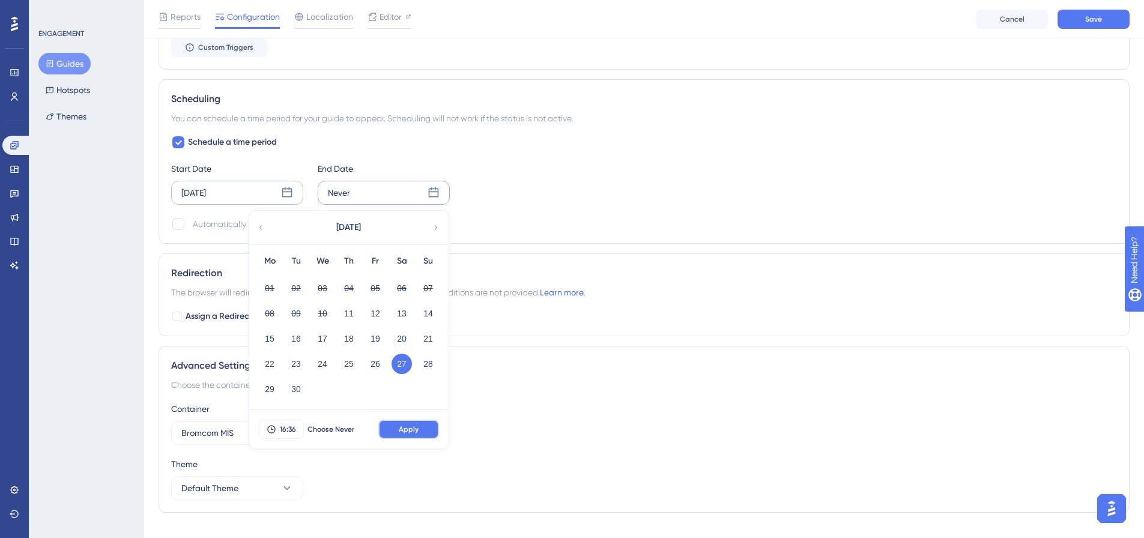
click at [423, 426] on button "Apply" at bounding box center [408, 429] width 61 height 19
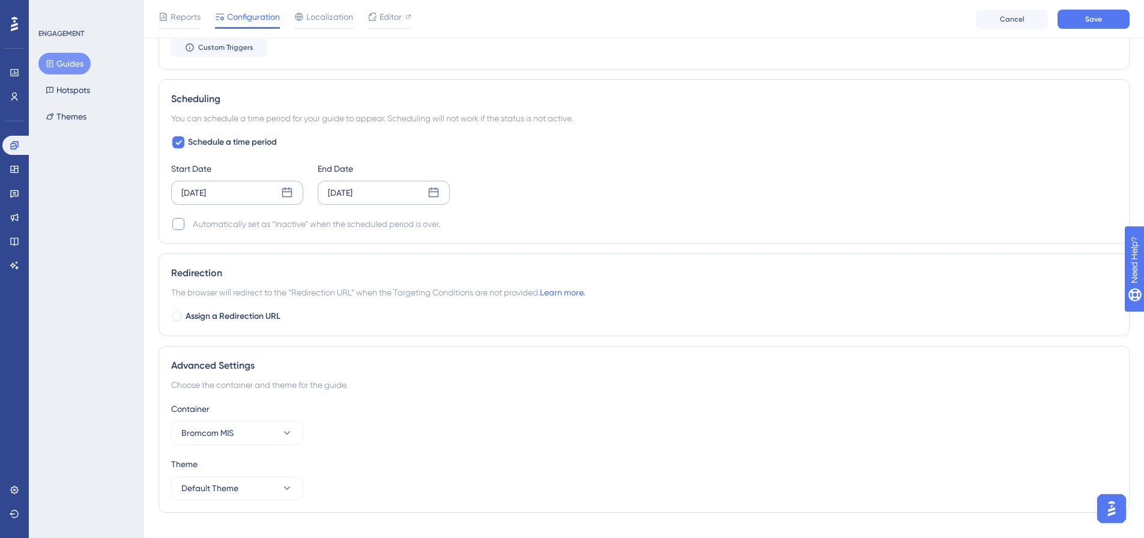
click at [171, 226] on div at bounding box center [178, 224] width 14 height 14
checkbox input "true"
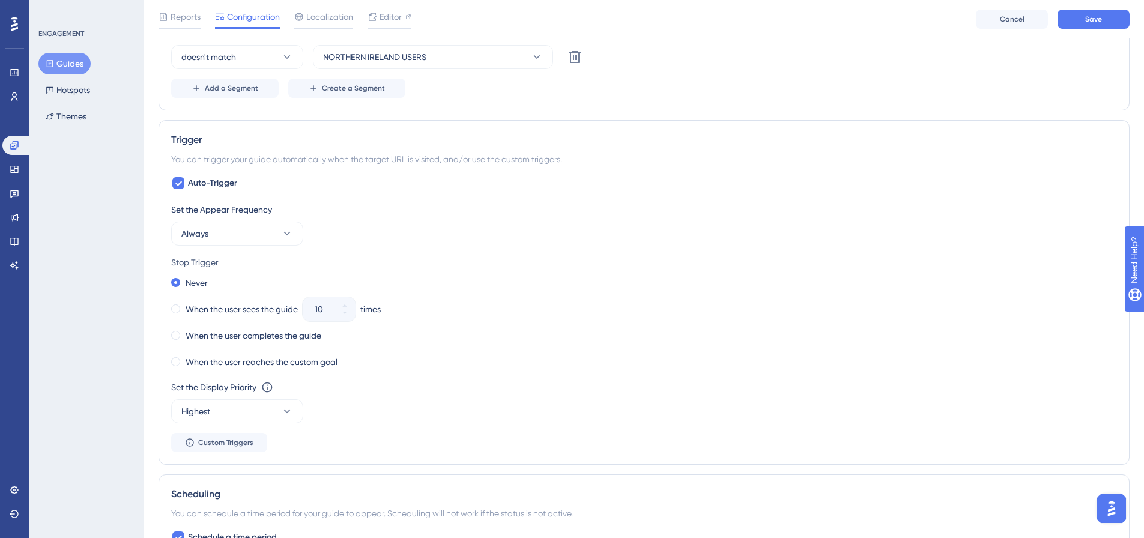
scroll to position [510, 0]
click at [220, 237] on button "Always" at bounding box center [237, 236] width 132 height 24
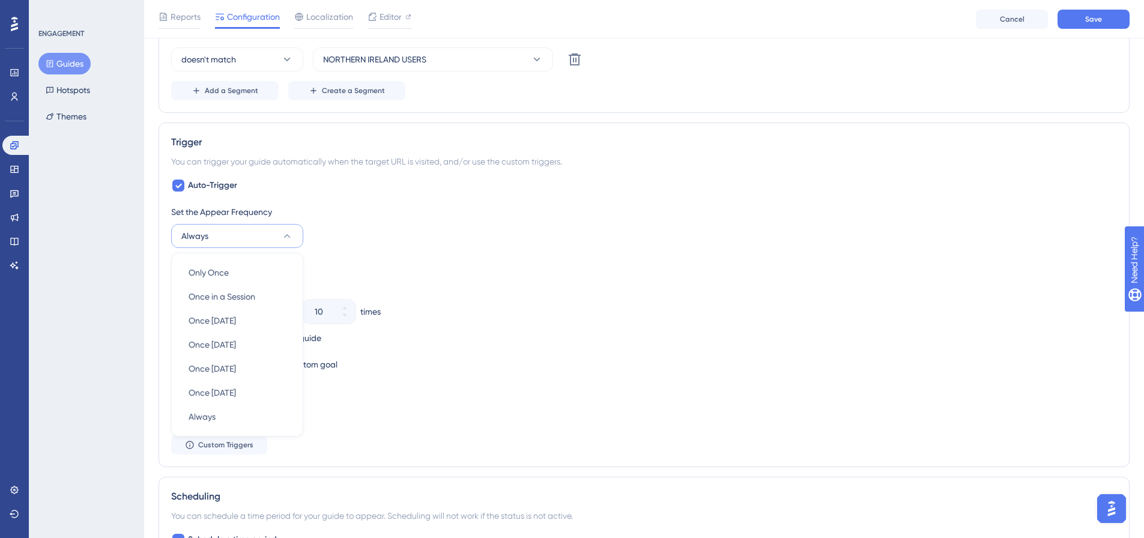
scroll to position [586, 0]
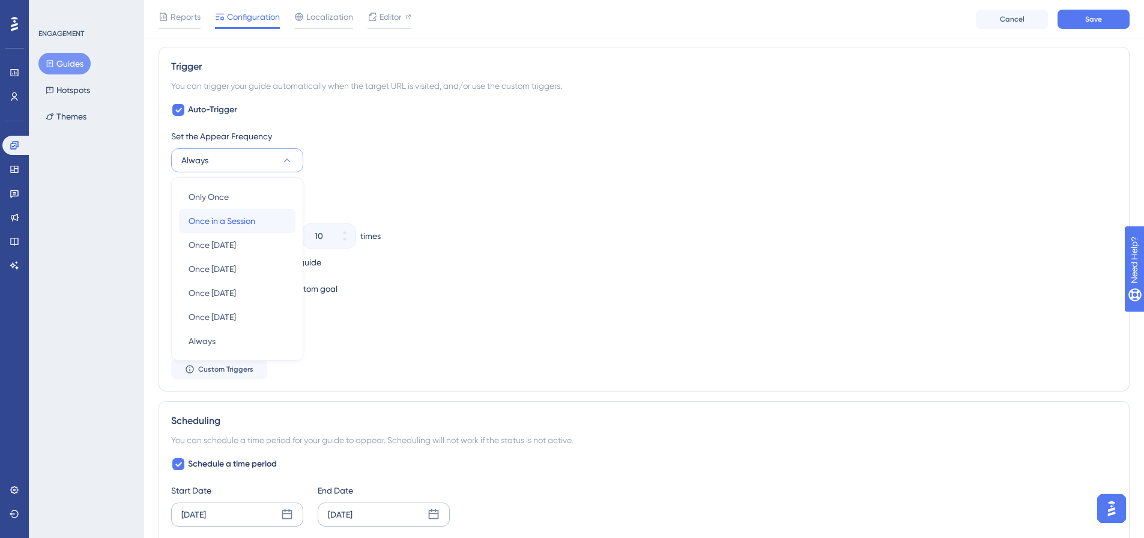
click at [229, 217] on span "Once in a Session" at bounding box center [222, 221] width 67 height 14
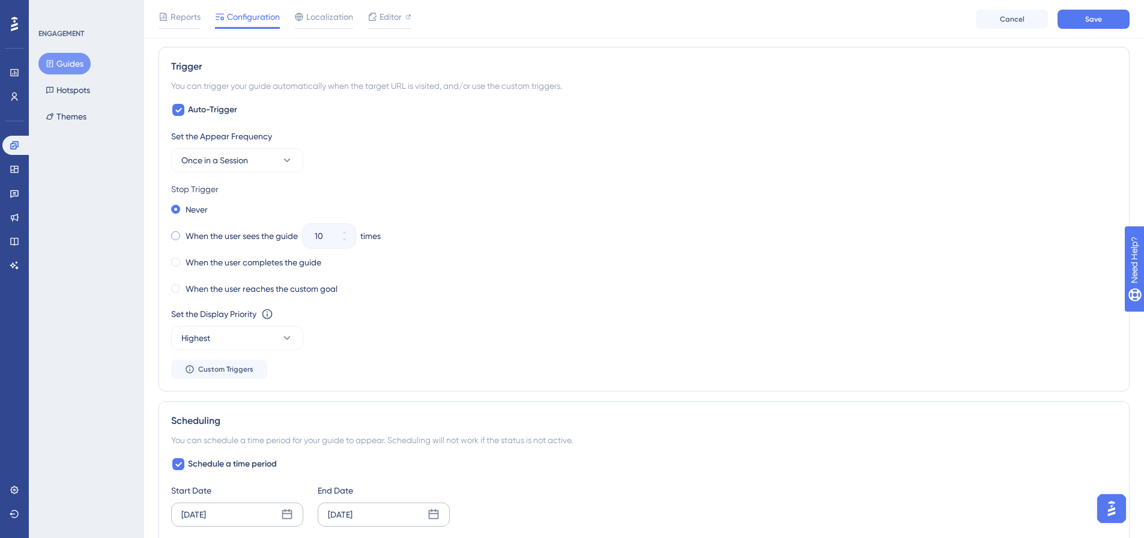
click at [239, 233] on label "When the user sees the guide" at bounding box center [242, 236] width 112 height 14
click at [346, 241] on icon at bounding box center [344, 239] width 7 height 7
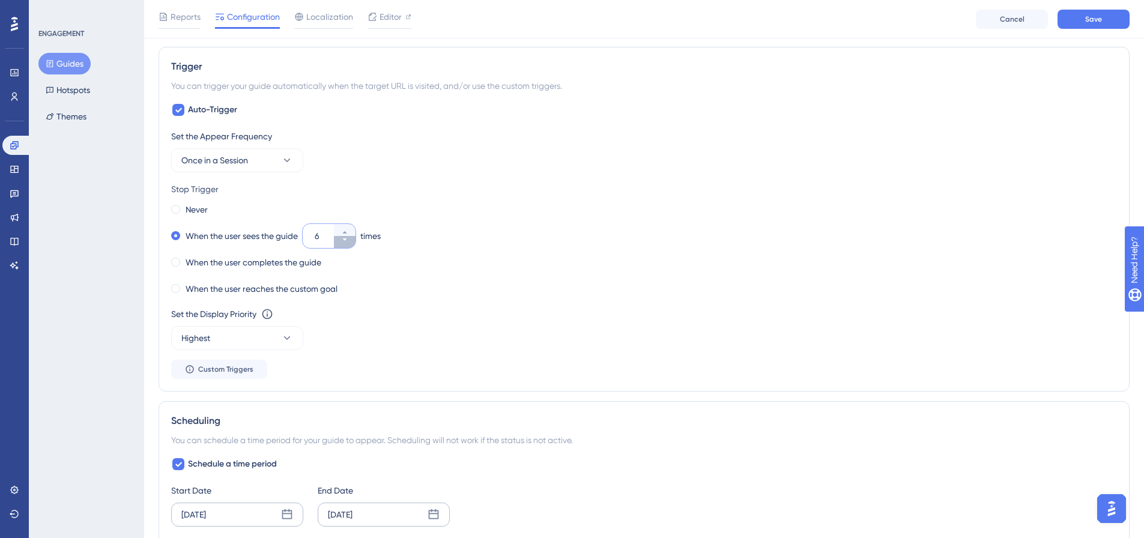
click at [346, 241] on icon at bounding box center [344, 239] width 7 height 7
type input "3"
click at [455, 240] on div "When the user sees the guide 3 times" at bounding box center [644, 236] width 946 height 17
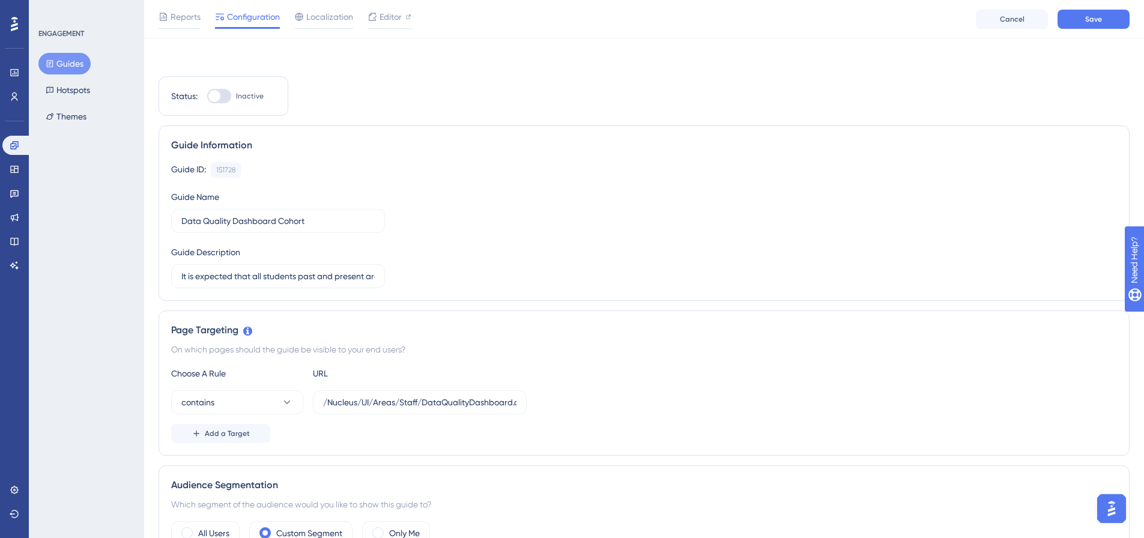
scroll to position [0, 0]
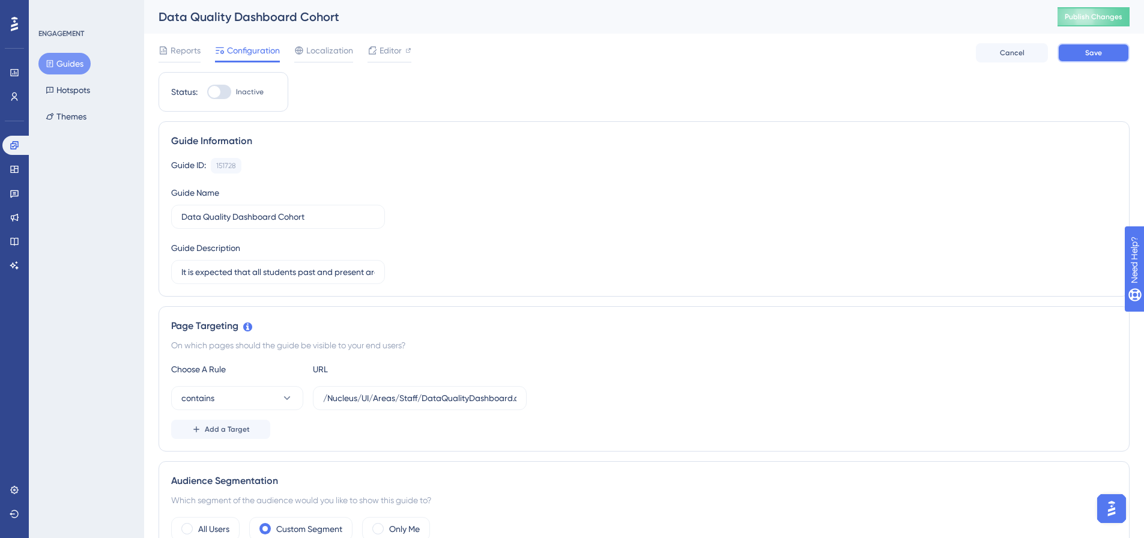
click at [1093, 59] on button "Save" at bounding box center [1093, 52] width 72 height 19
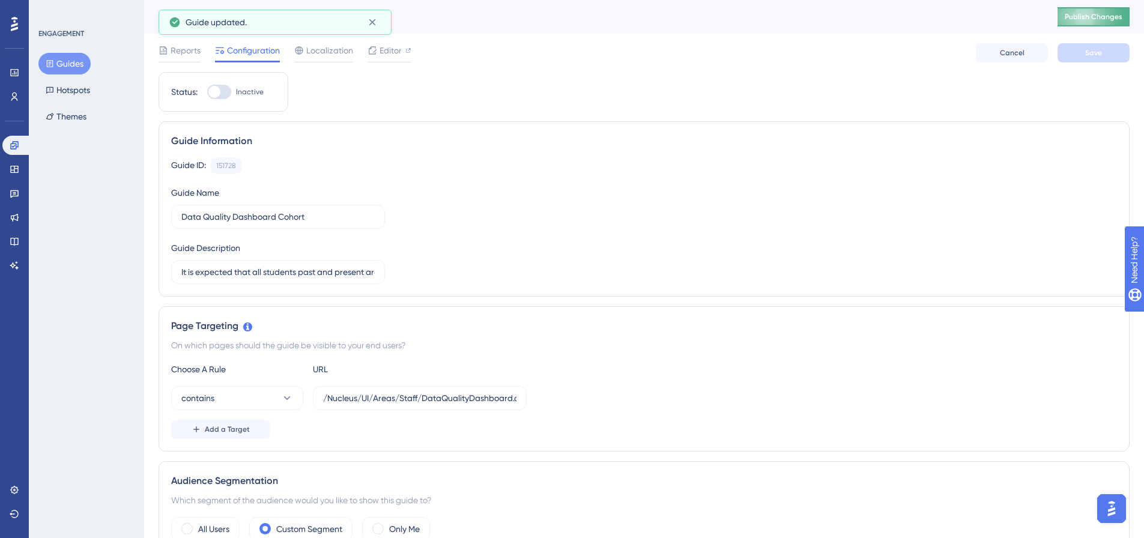
click at [1094, 17] on span "Publish Changes" at bounding box center [1094, 17] width 58 height 10
click at [393, 53] on span "Editor" at bounding box center [390, 50] width 22 height 14
click at [222, 93] on div at bounding box center [219, 92] width 24 height 14
click at [207, 92] on input "Inactive" at bounding box center [207, 92] width 1 height 1
checkbox input "true"
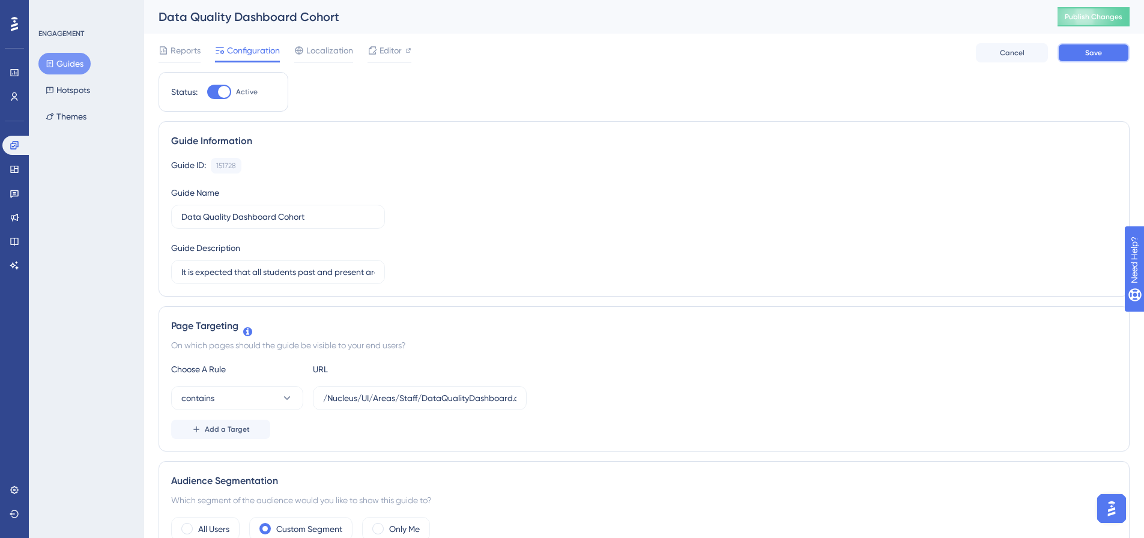
click at [1102, 58] on button "Save" at bounding box center [1093, 52] width 72 height 19
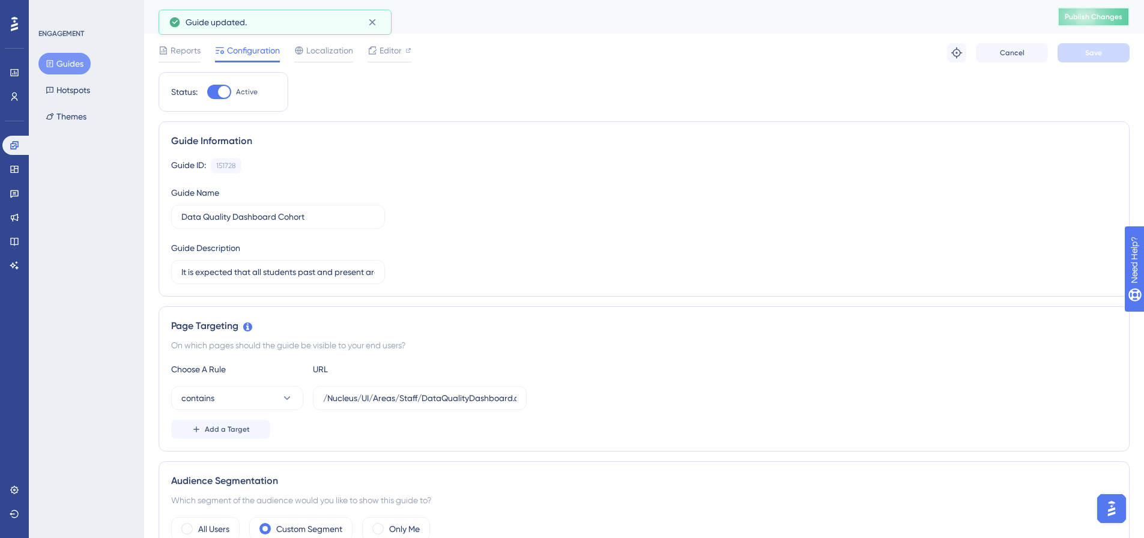
click at [1102, 13] on button "Publish Changes" at bounding box center [1093, 16] width 72 height 19
click at [73, 70] on button "Guides" at bounding box center [64, 64] width 52 height 22
